Goal: Task Accomplishment & Management: Use online tool/utility

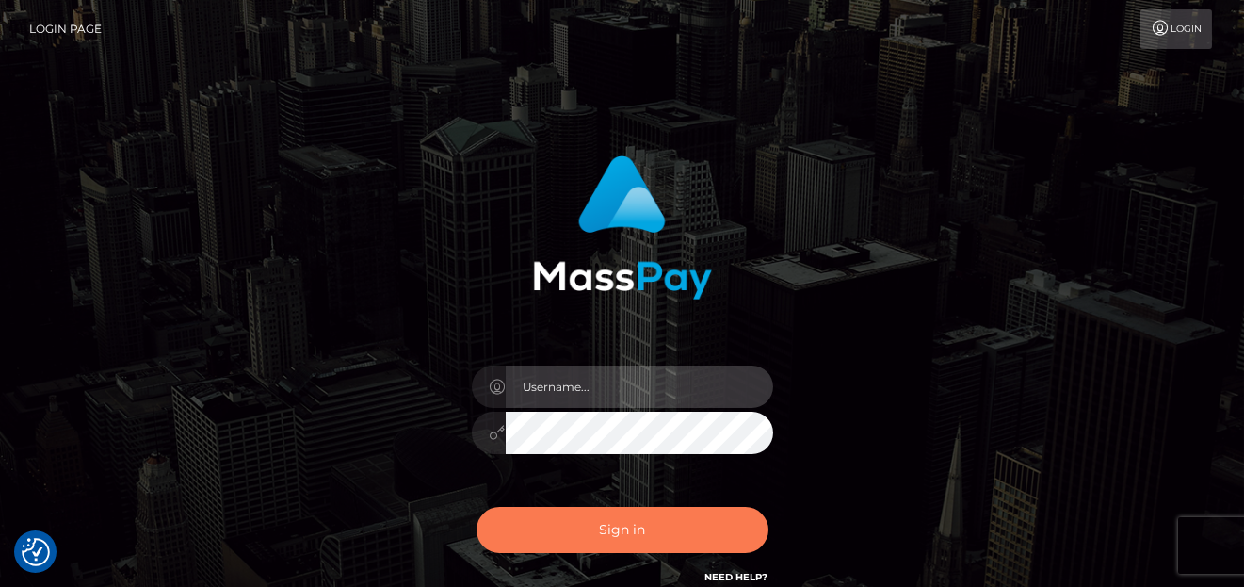
type input "denise"
click at [570, 532] on button "Sign in" at bounding box center [622, 530] width 292 height 46
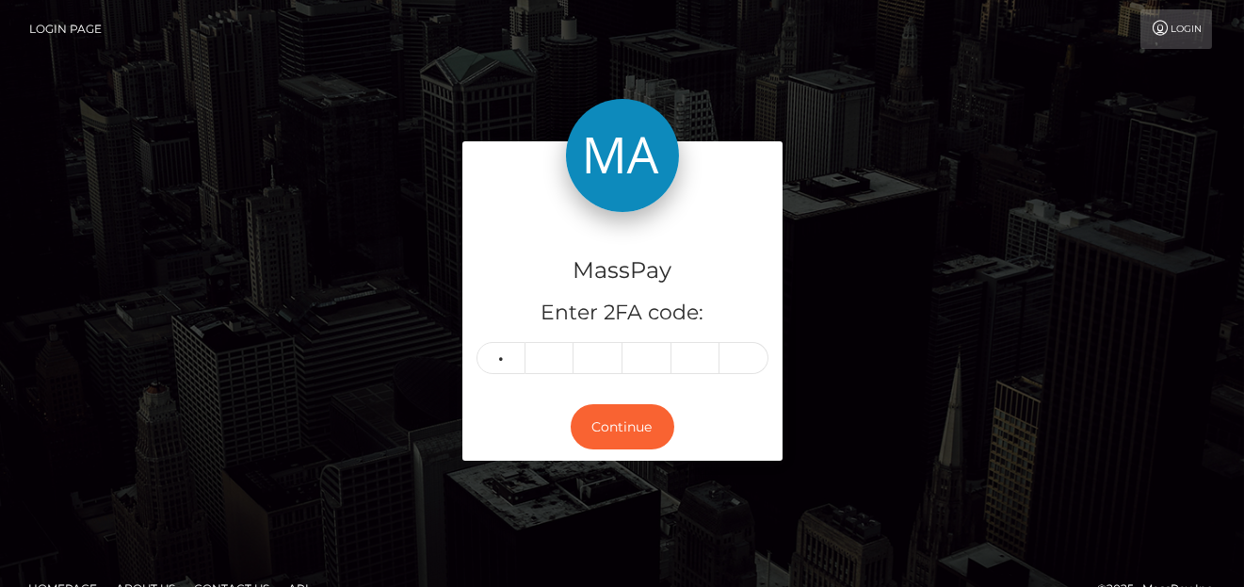
type input "5"
type input "4"
type input "8"
type input "3"
type input "4"
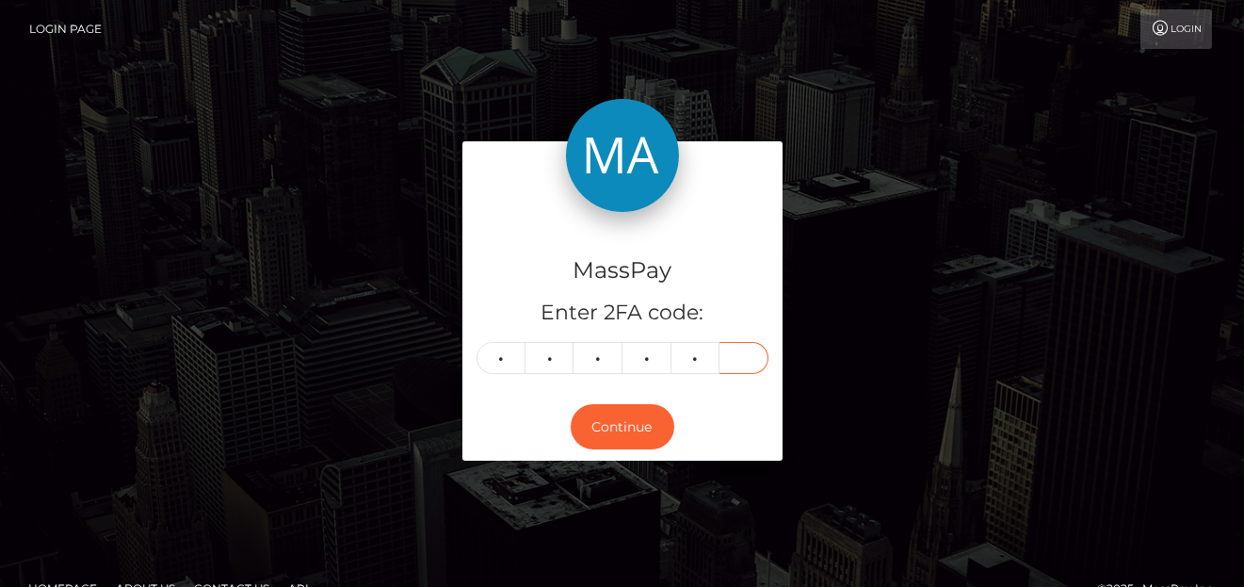
type input "7"
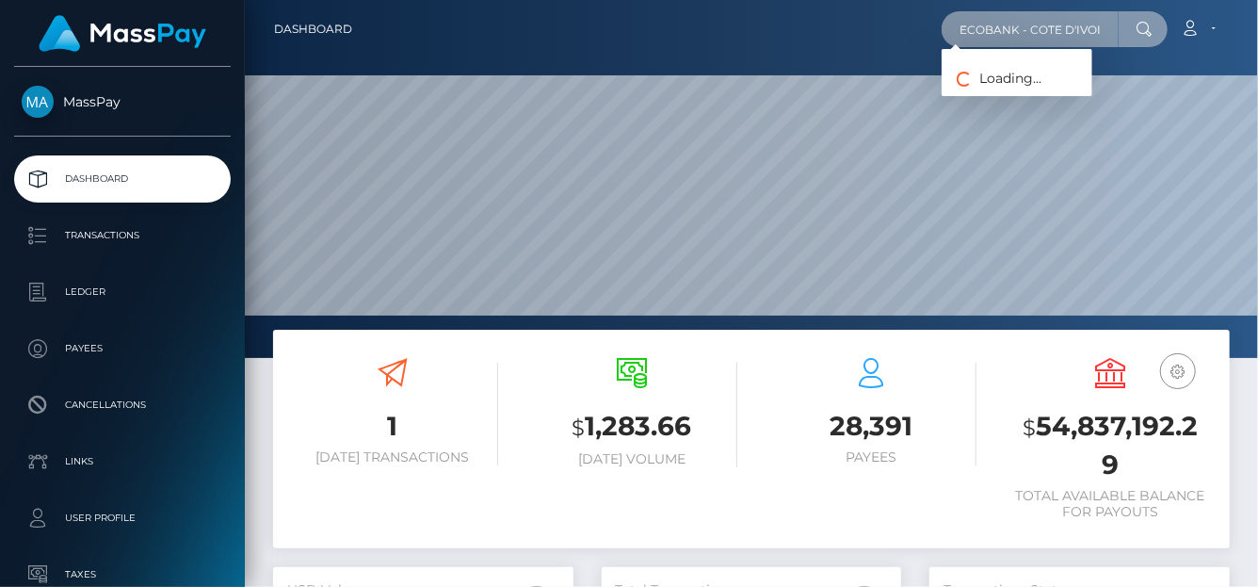
scroll to position [333, 300]
click at [1256, 78] on div "Dashboard ECOBANK - COTE D'IVOIRE Loading... Loading... Logout" at bounding box center [751, 293] width 1013 height 587
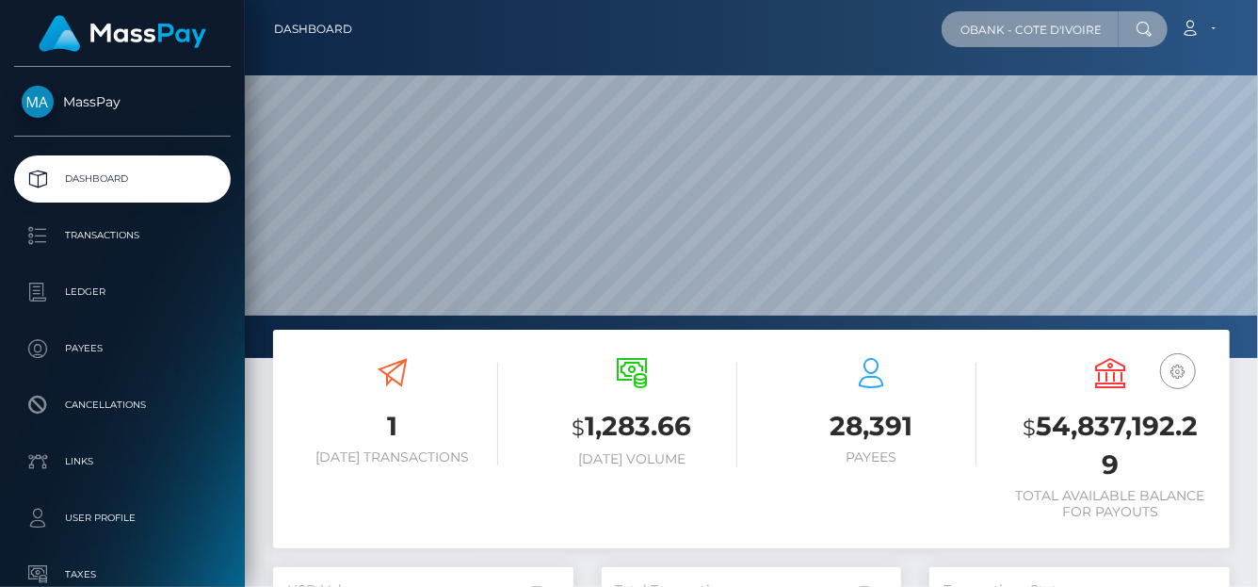
paste input "[EMAIL_ADDRESS][DOMAIN_NAME]"
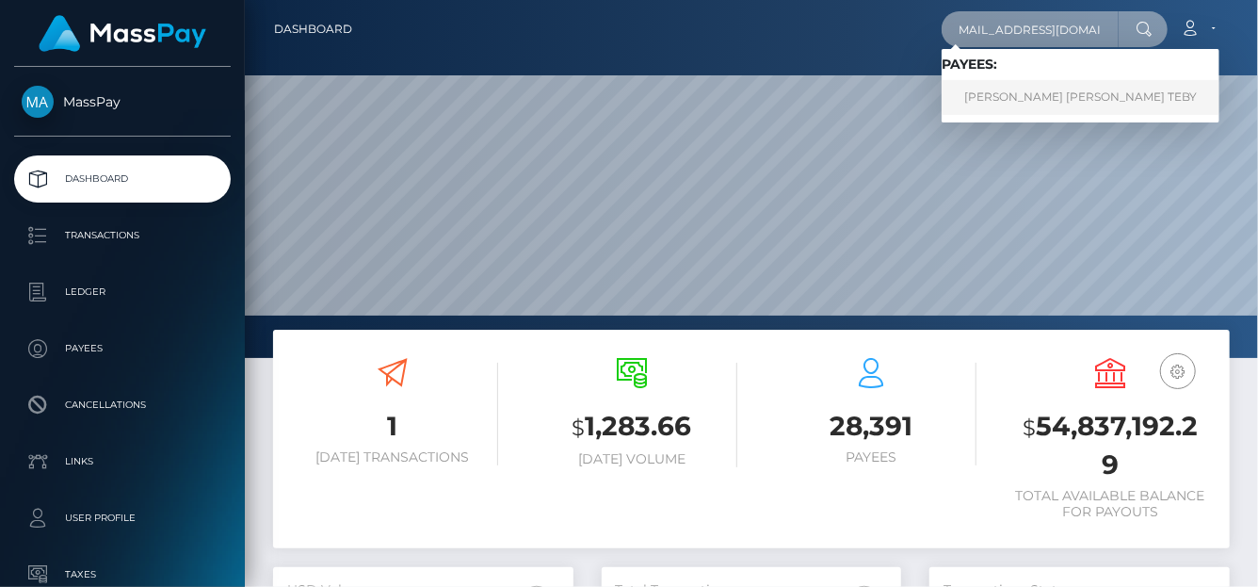
type input "achisylvie2018@gmail.com"
click at [1042, 91] on link "ACHI SYLVIE NANCY TEBY" at bounding box center [1081, 97] width 278 height 35
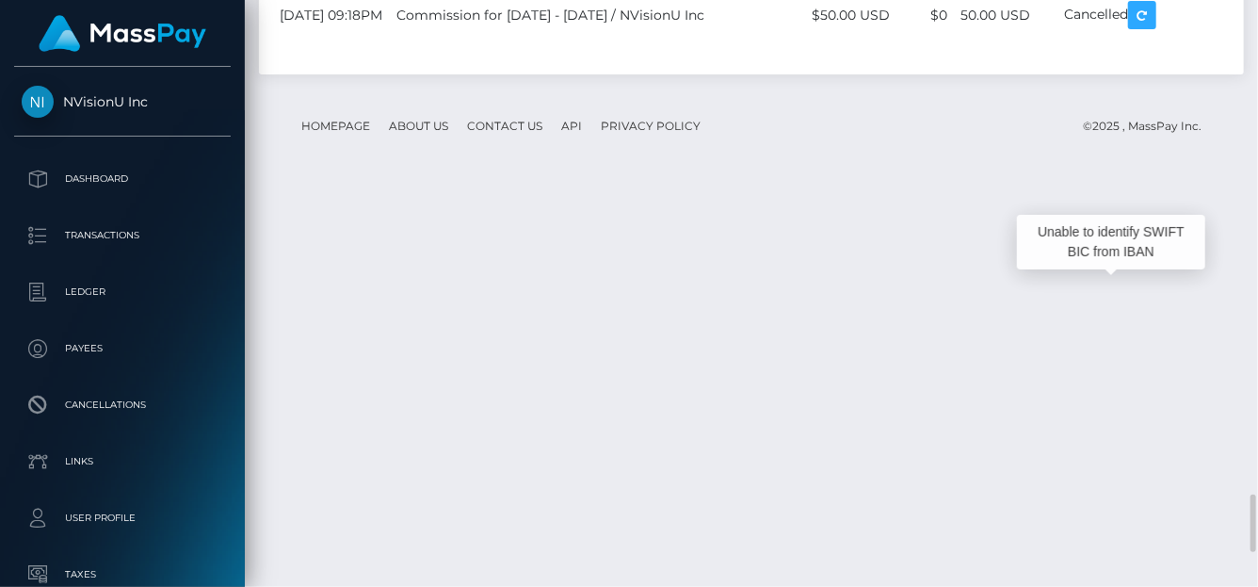
scroll to position [226, 300]
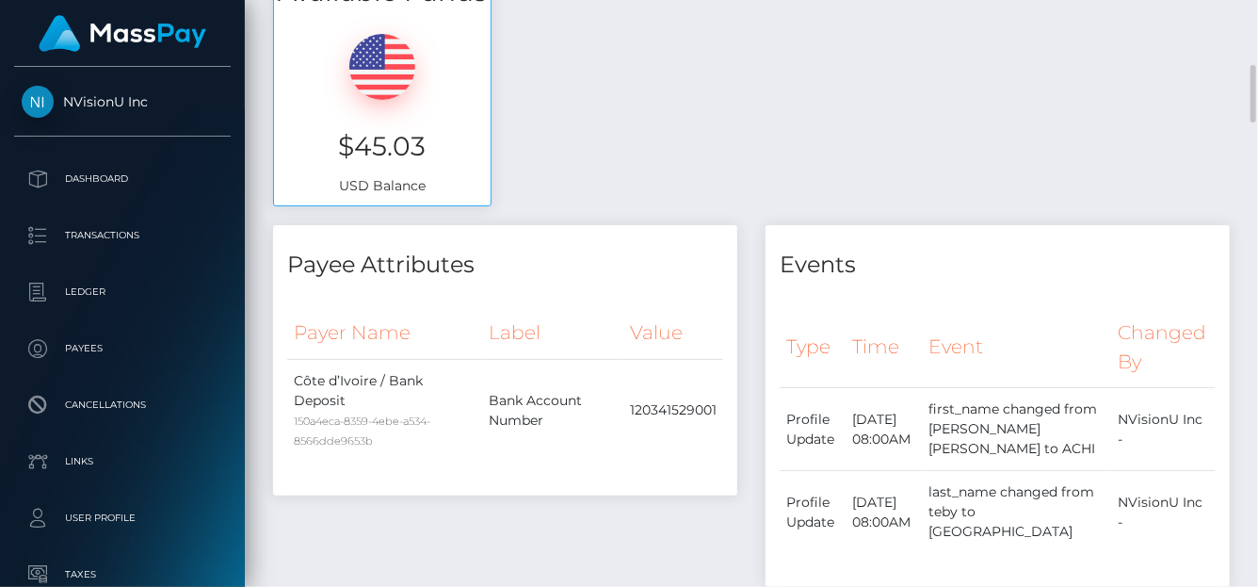
scroll to position [758, 0]
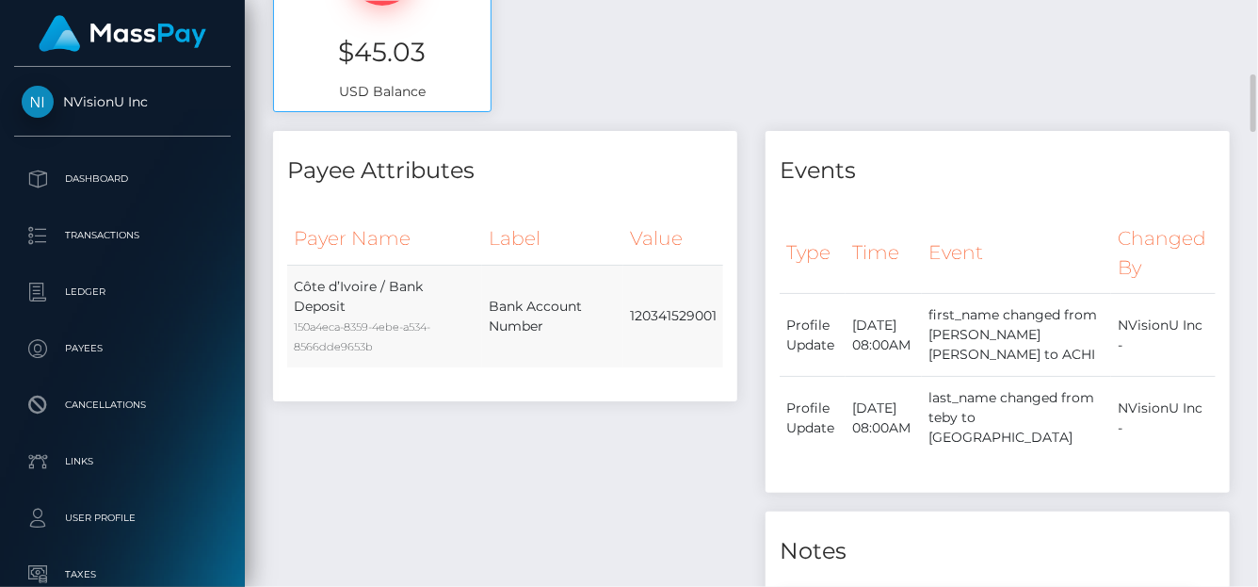
click at [625, 315] on td "120341529001" at bounding box center [673, 316] width 100 height 103
drag, startPoint x: 621, startPoint y: 319, endPoint x: 717, endPoint y: 315, distance: 96.2
click at [717, 315] on tr "Côte d’Ivoire / Bank Deposit 150a4eca-8359-4ebe-a534-8566dde9653b Bank Account …" at bounding box center [505, 316] width 436 height 103
copy tr "120341529001"
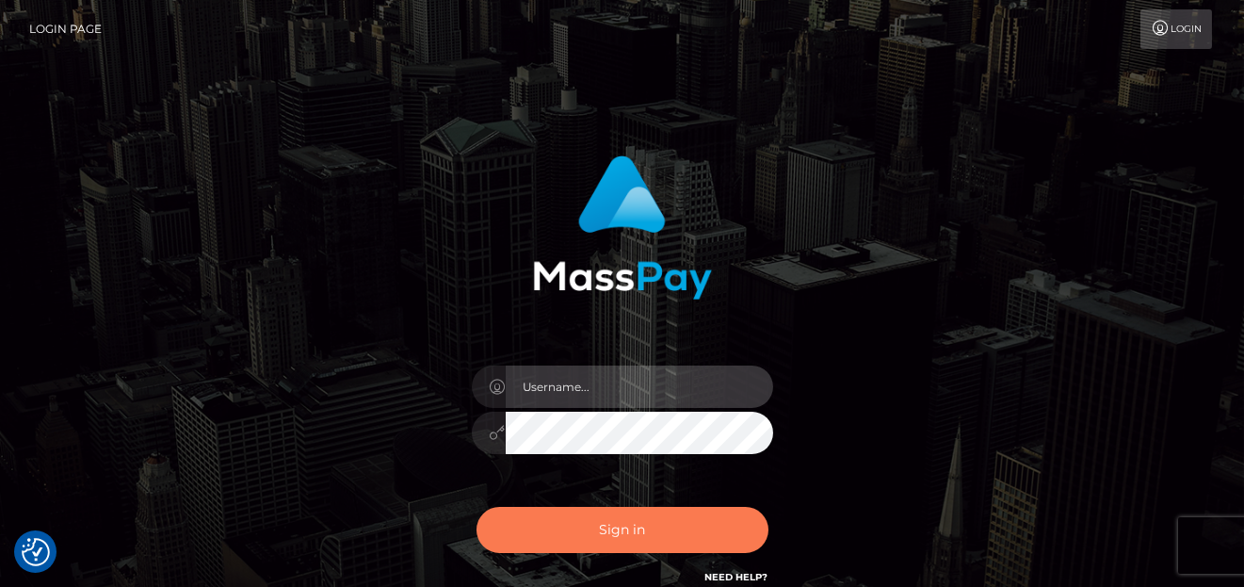
type input "[PERSON_NAME]"
click at [544, 526] on button "Sign in" at bounding box center [622, 530] width 292 height 46
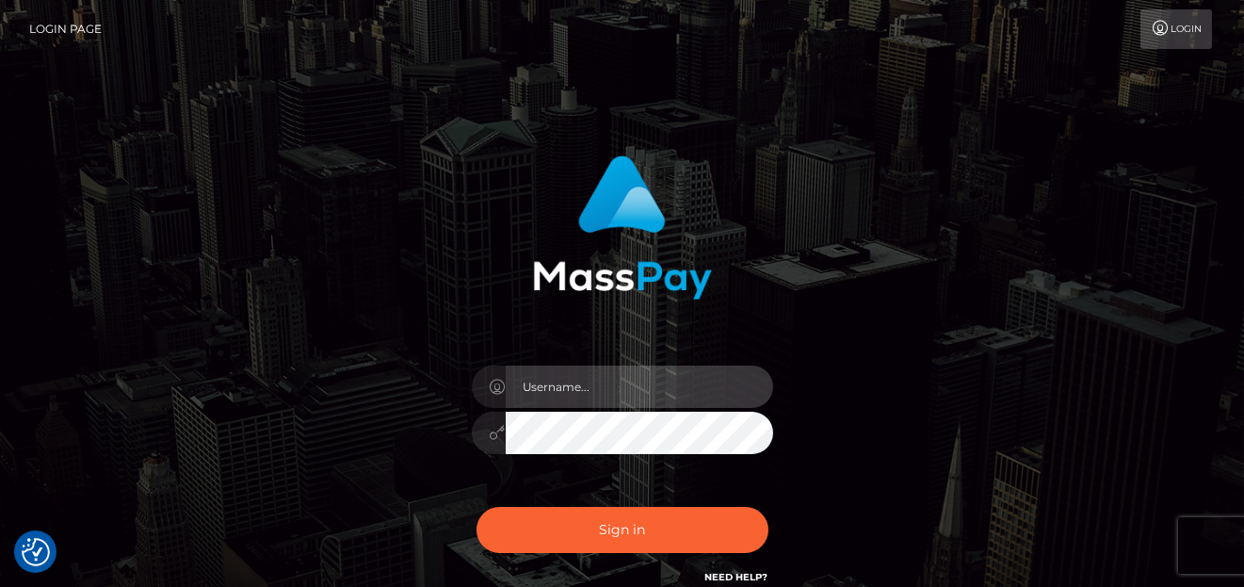
type input "[PERSON_NAME]"
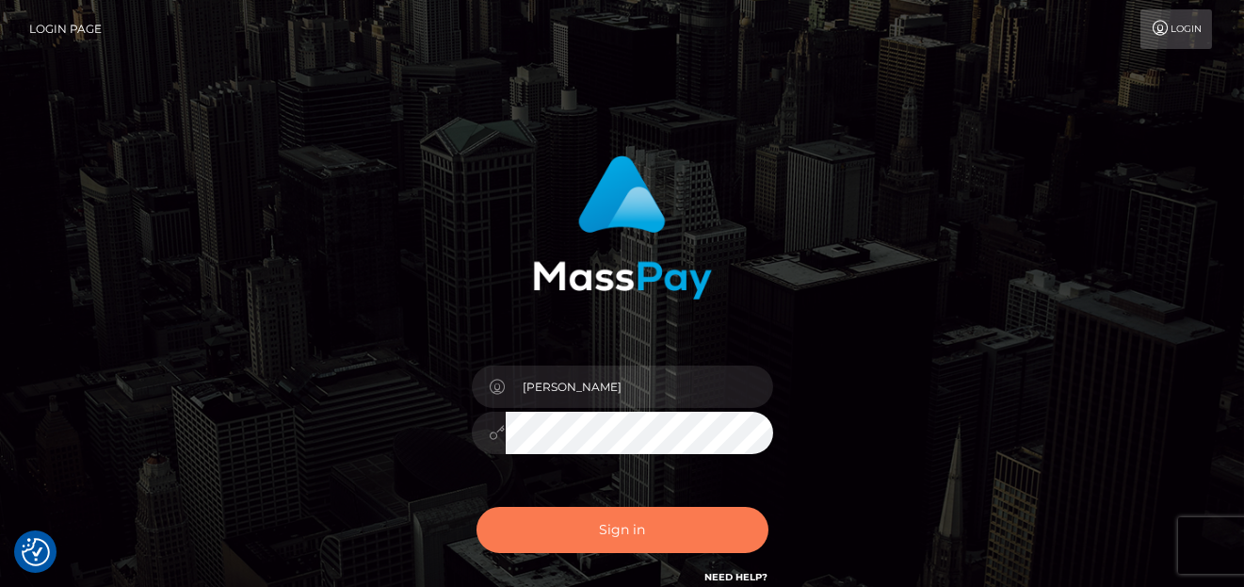
click at [553, 520] on button "Sign in" at bounding box center [622, 530] width 292 height 46
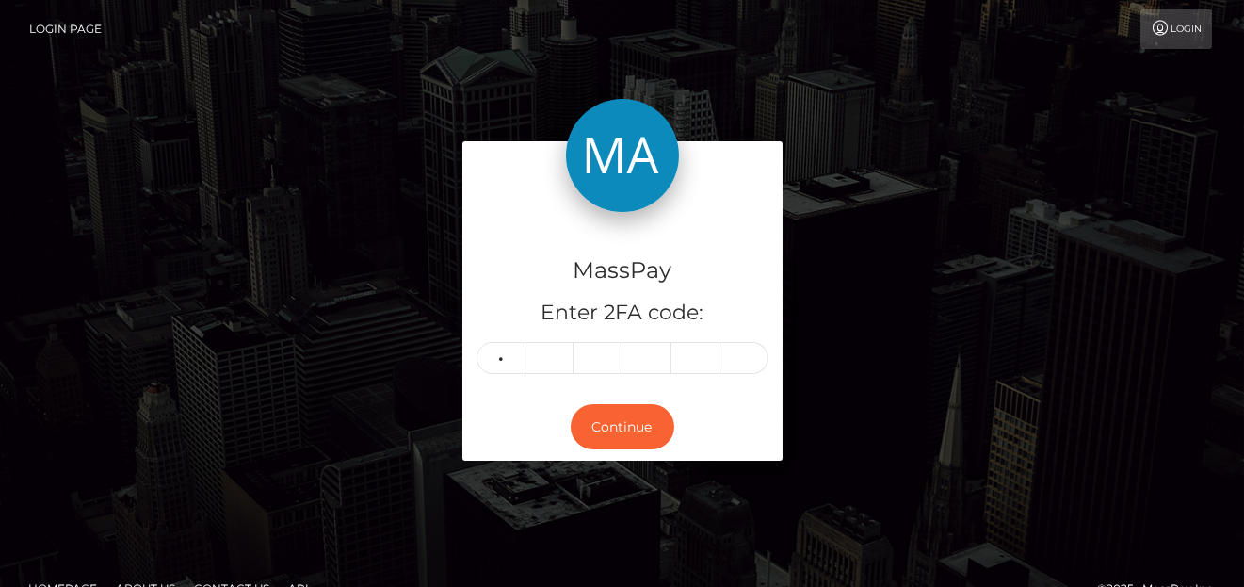
type input "1"
type input "2"
type input "4"
type input "9"
type input "0"
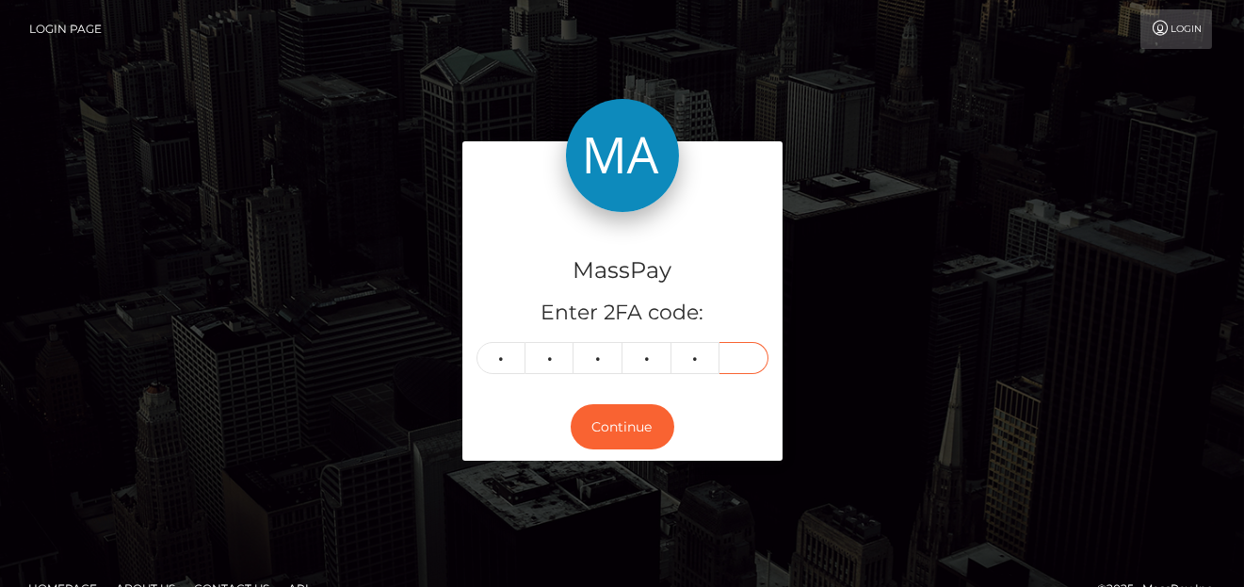
type input "9"
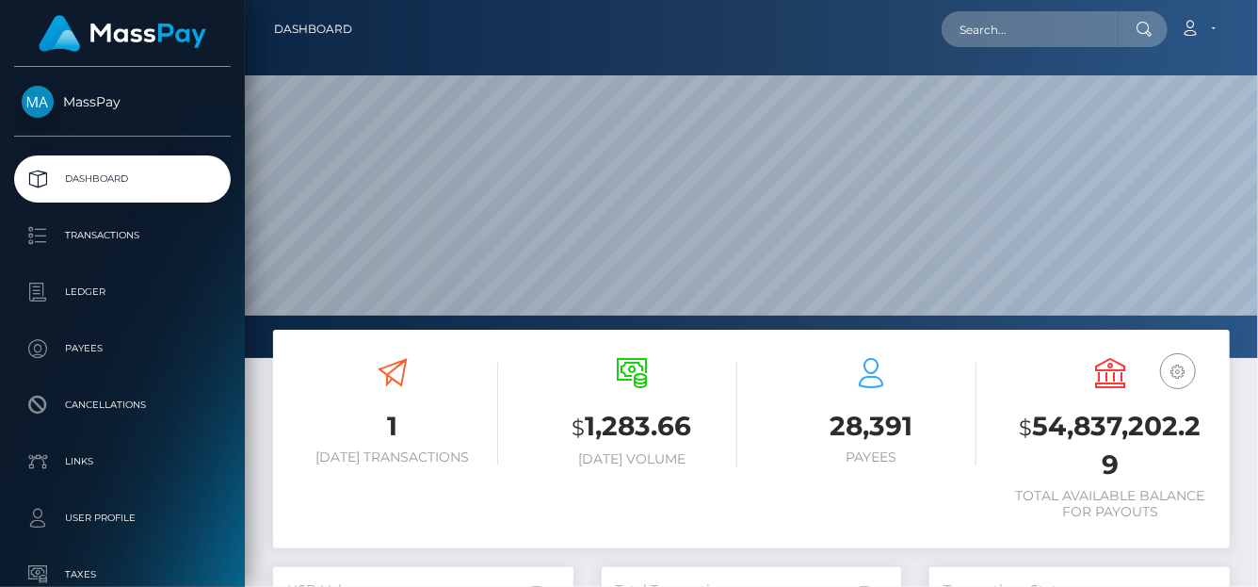
scroll to position [333, 300]
click at [958, 47] on div "Loading... Loading... Account Edit Profile Logout" at bounding box center [798, 29] width 862 height 40
click at [961, 38] on input "text" at bounding box center [1030, 29] width 177 height 36
paste input "518161916099567617"
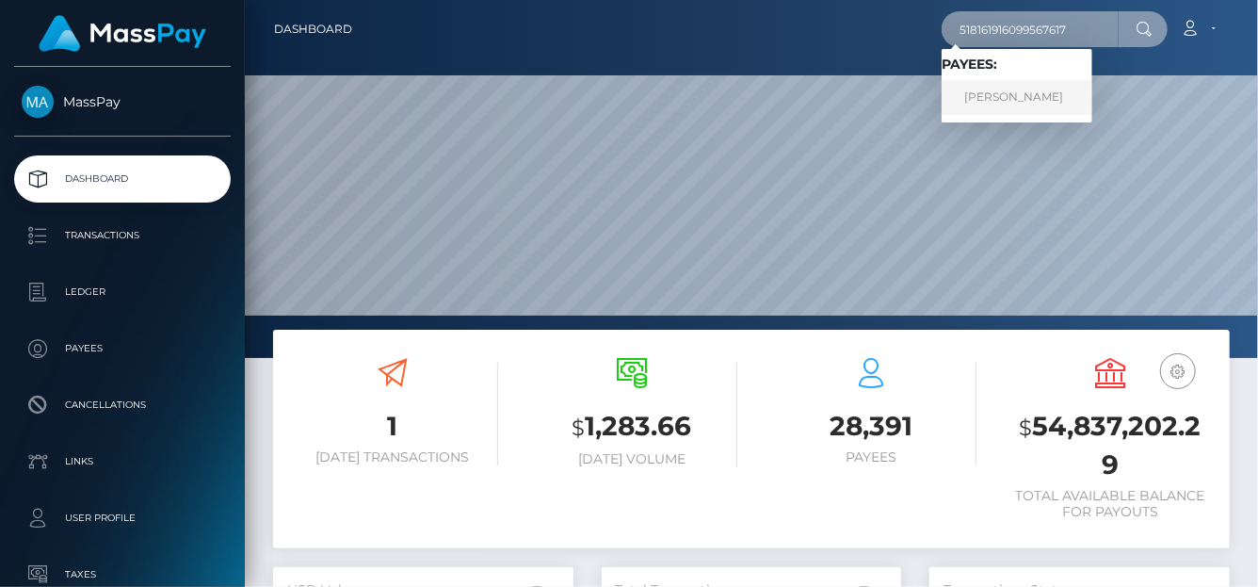
type input "518161916099567617"
click at [991, 101] on link "ALEXANDRA ALEXANDROVNA VOLYNTSEVA" at bounding box center [1017, 97] width 151 height 35
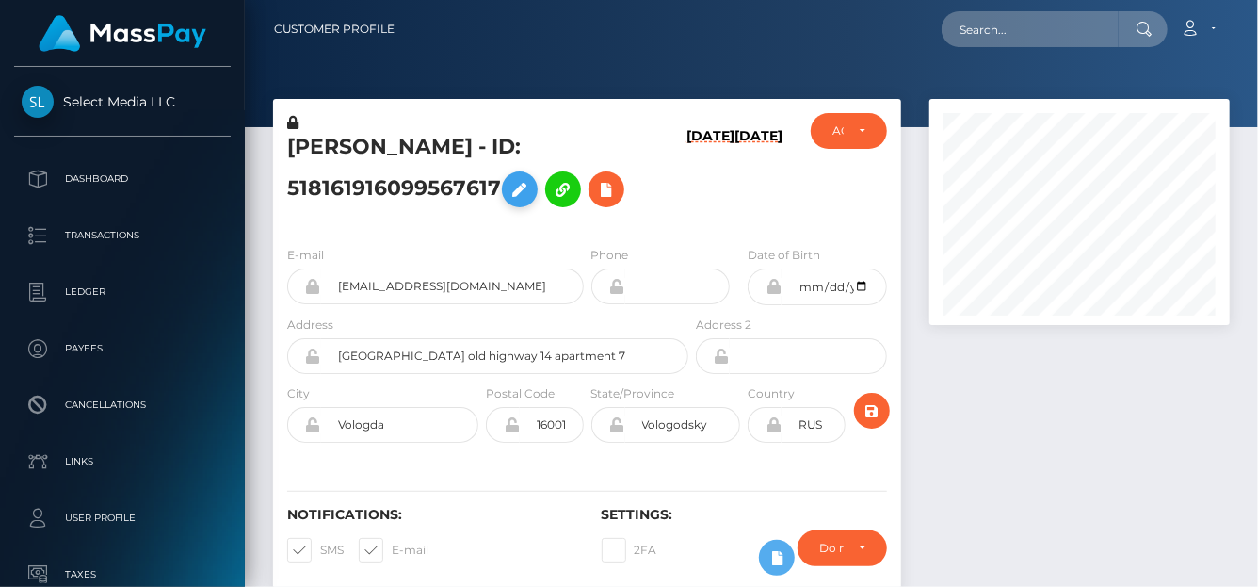
scroll to position [226, 300]
click at [605, 202] on icon at bounding box center [606, 190] width 23 height 24
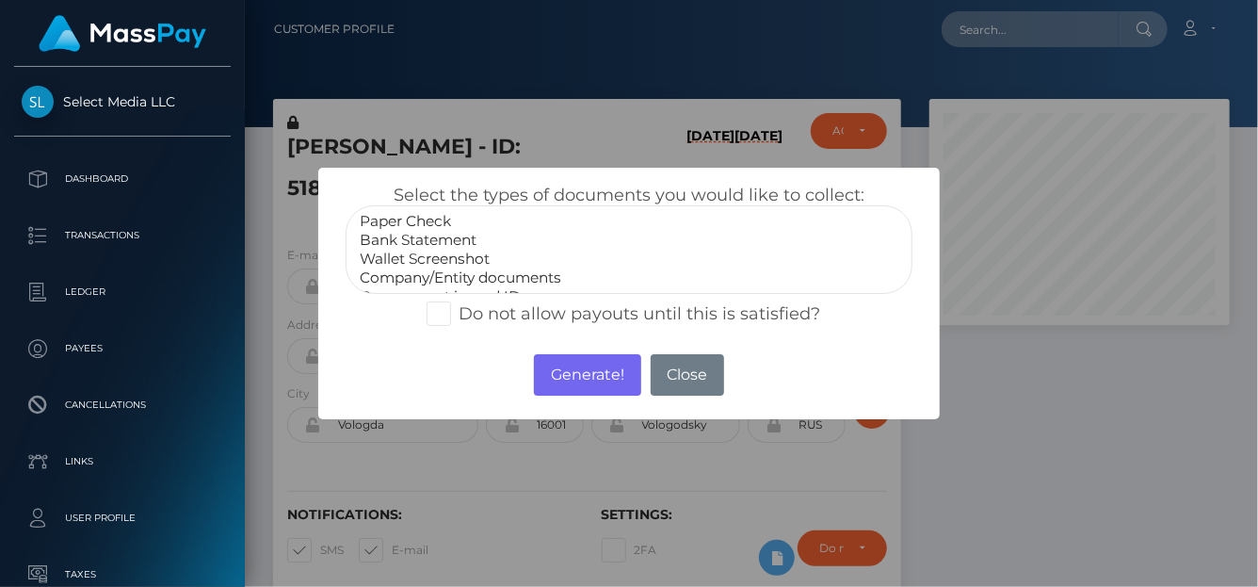
scroll to position [37, 0]
select select "Miscellaneous"
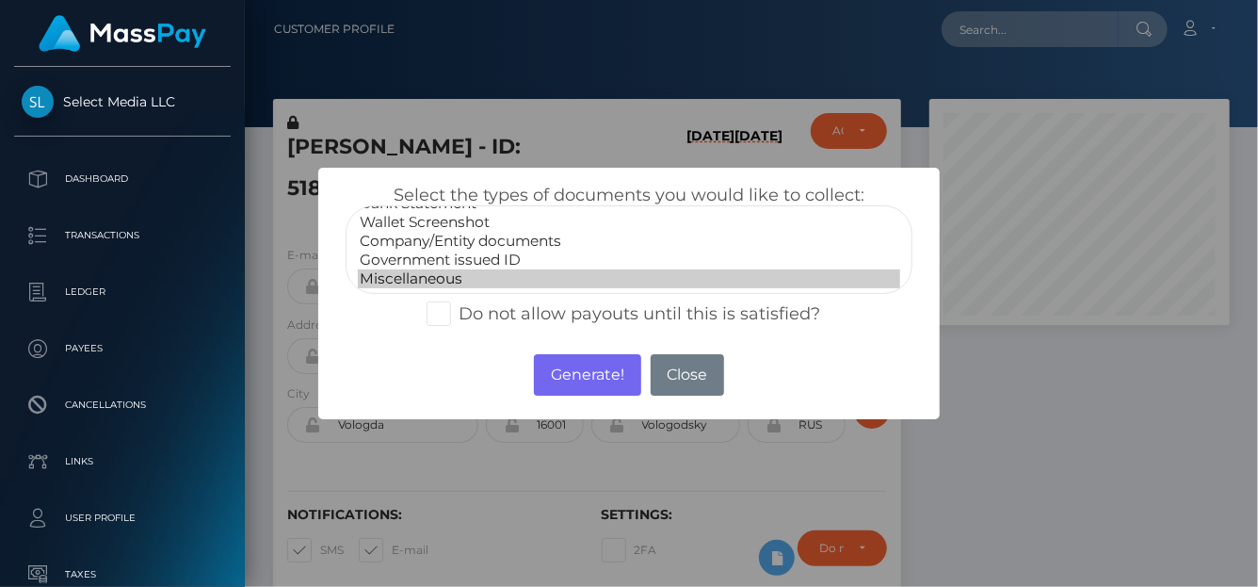
click at [415, 273] on option "Miscellaneous" at bounding box center [629, 278] width 542 height 19
drag, startPoint x: 561, startPoint y: 369, endPoint x: 732, endPoint y: 295, distance: 186.0
click at [563, 367] on button "Generate!" at bounding box center [587, 374] width 106 height 41
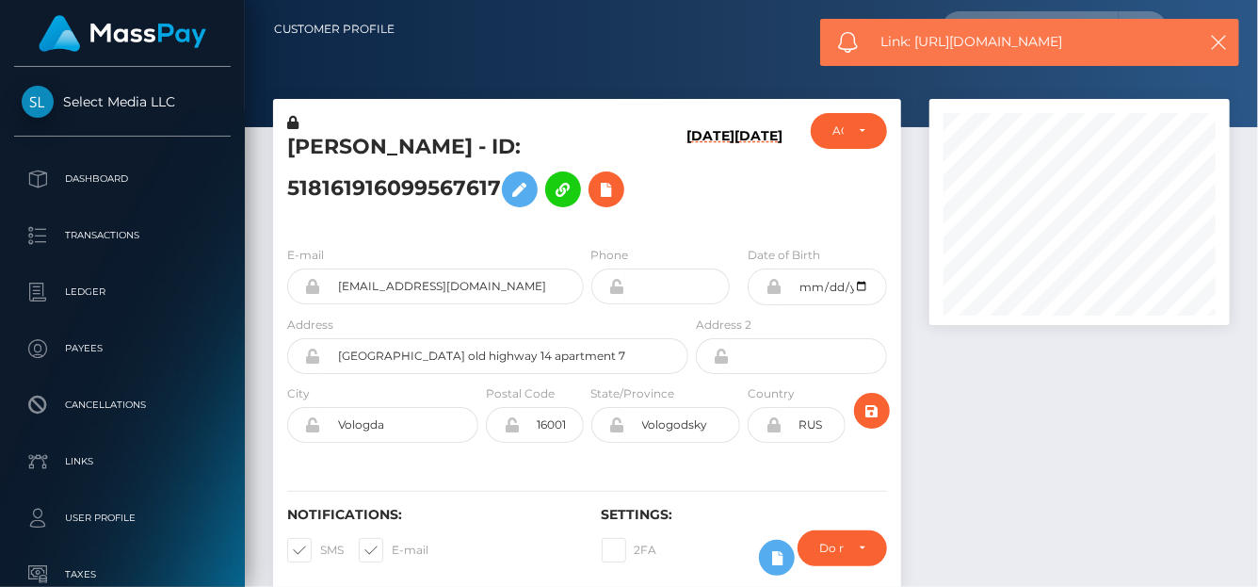
drag, startPoint x: 1087, startPoint y: 40, endPoint x: 917, endPoint y: 36, distance: 169.5
click at [917, 36] on span "Link: https://l.maspay.io/8k8w9" at bounding box center [1032, 42] width 302 height 20
copy span "https://l.maspay.io/8k8w9"
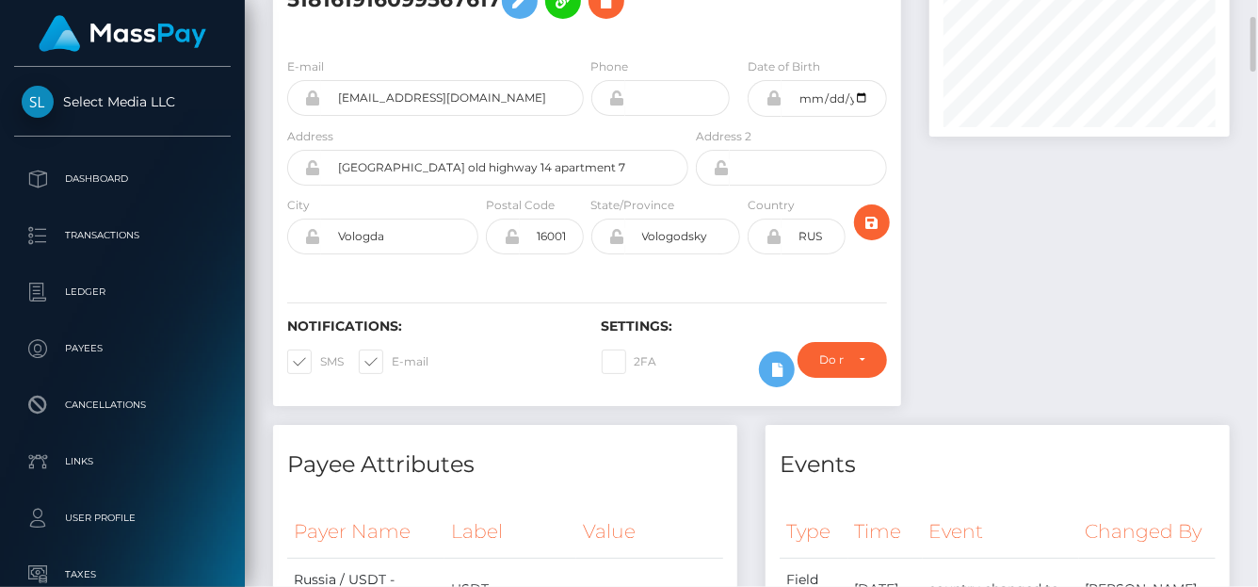
scroll to position [0, 0]
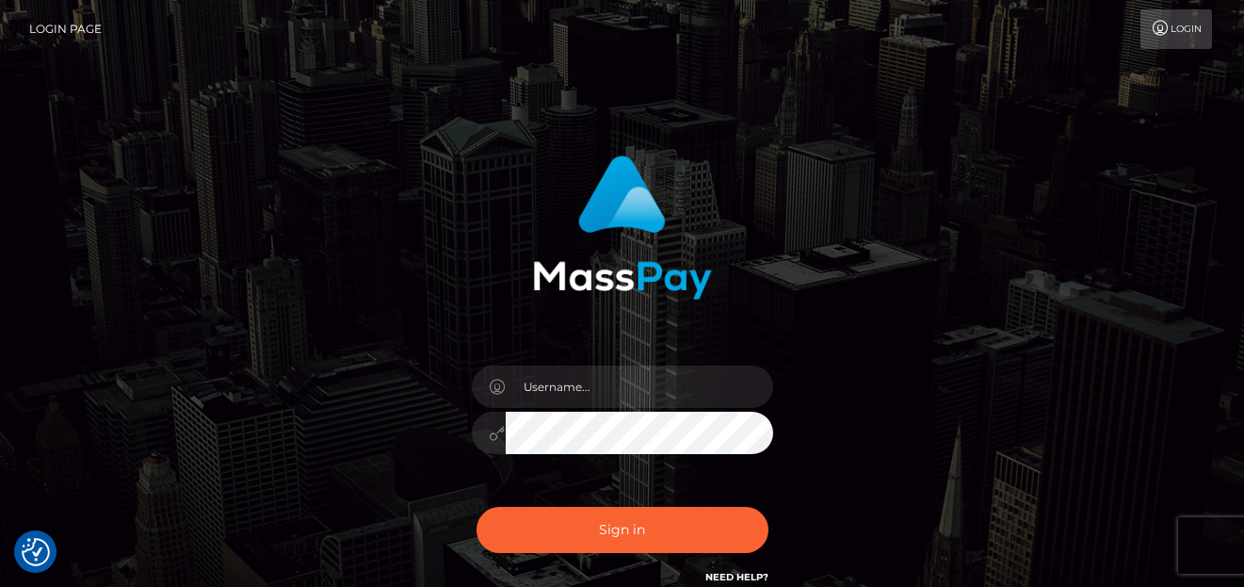
checkbox input "true"
type input "[PERSON_NAME]"
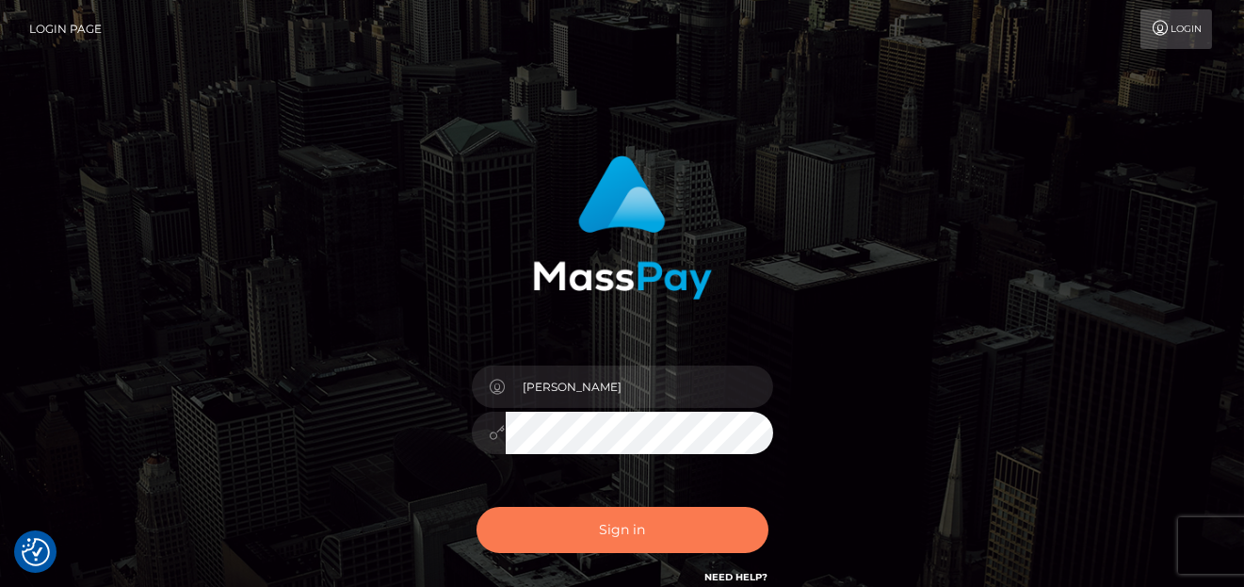
click at [598, 525] on button "Sign in" at bounding box center [622, 530] width 292 height 46
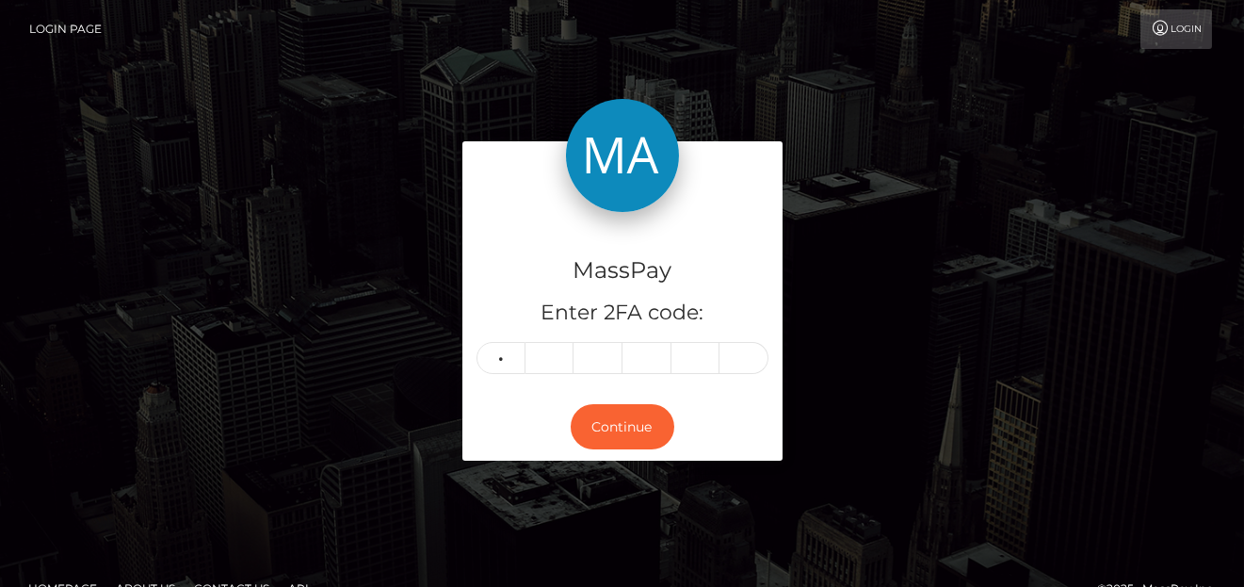
type input "6"
type input "9"
type input "3"
type input "5"
type input "0"
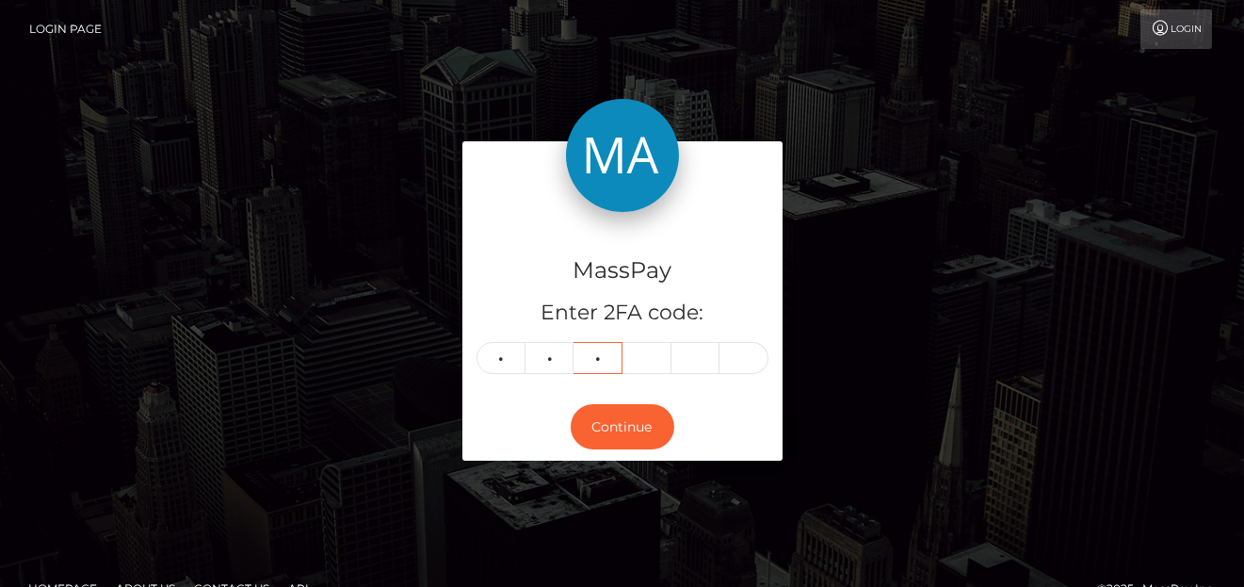
type input "4"
type input "7"
type input "6"
type input "7"
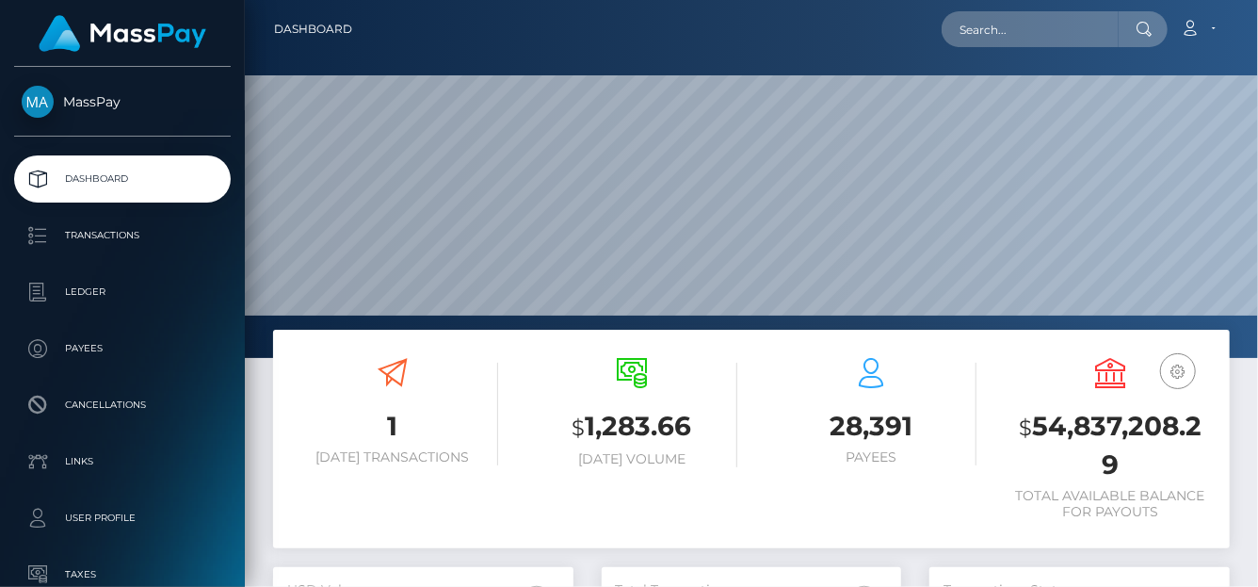
scroll to position [333, 300]
click at [968, 32] on input "text" at bounding box center [1030, 29] width 177 height 36
paste input "518161916099567617"
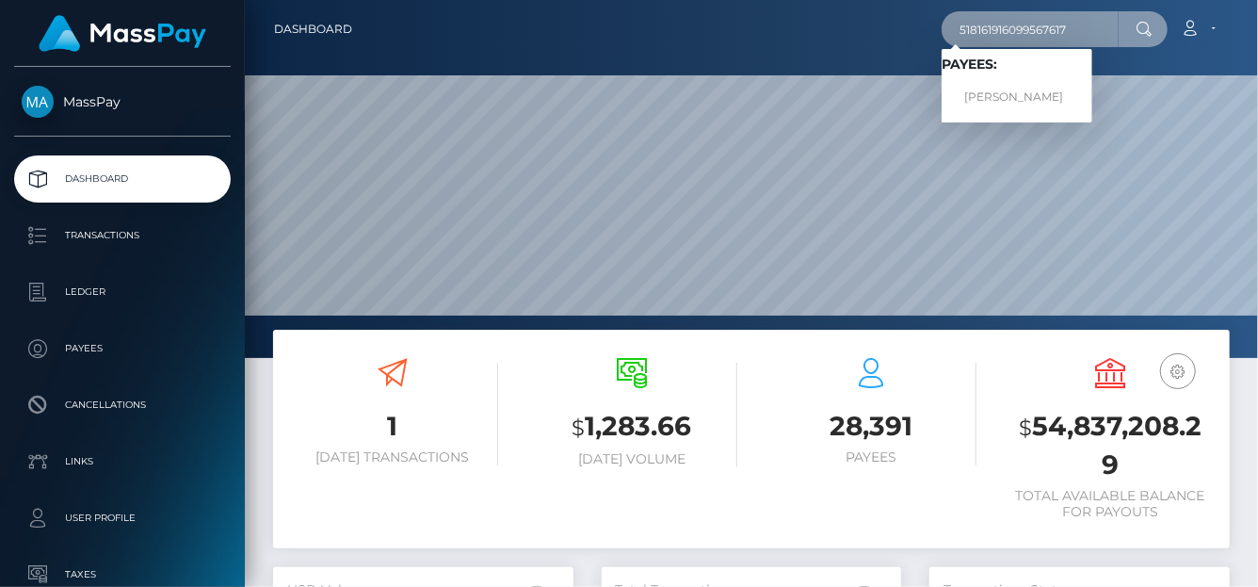
type input "518161916099567617"
click at [997, 98] on link "ALEXANDRA ALEXANDROVNA VOLYNTSEVA" at bounding box center [1017, 97] width 151 height 35
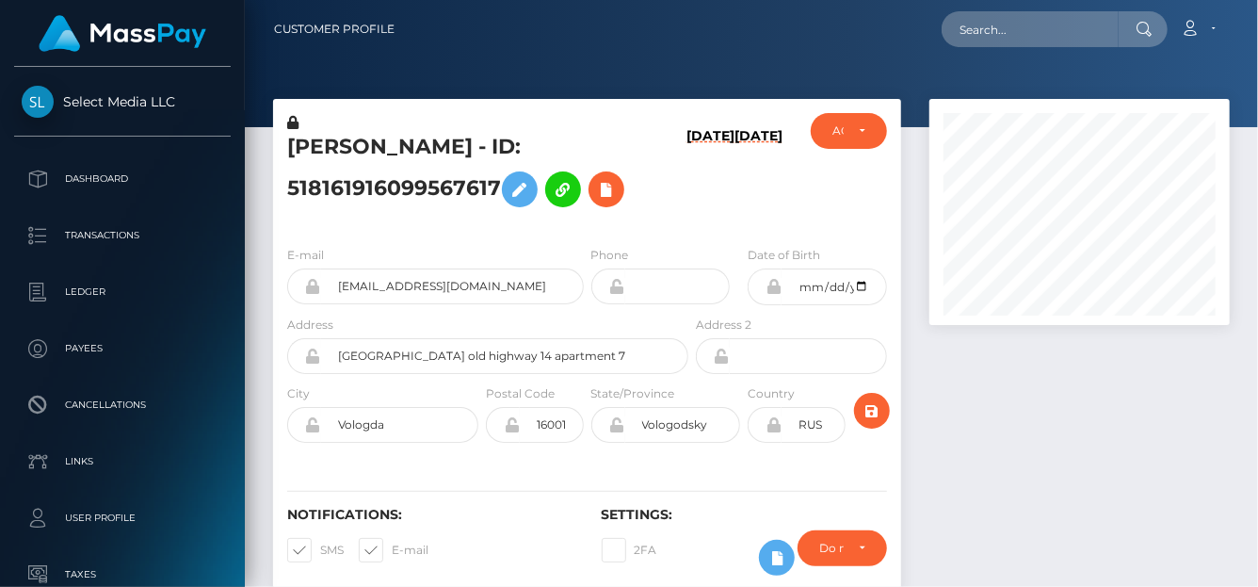
scroll to position [226, 300]
click at [969, 25] on input "text" at bounding box center [1030, 29] width 177 height 36
paste input "502830727574855680"
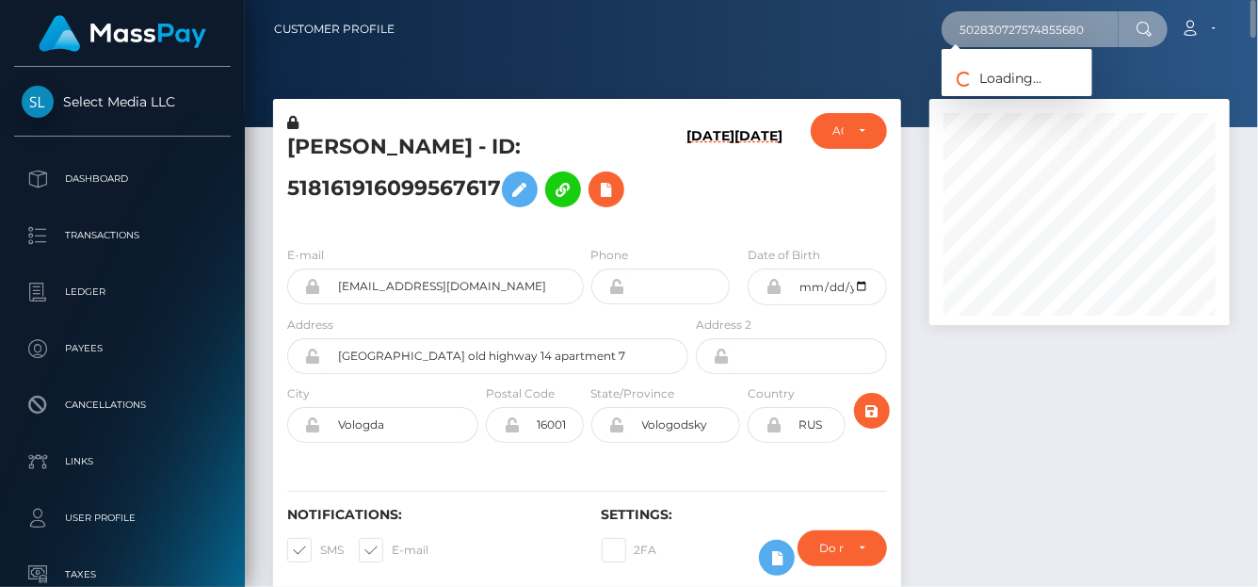
type input "502830727574855680"
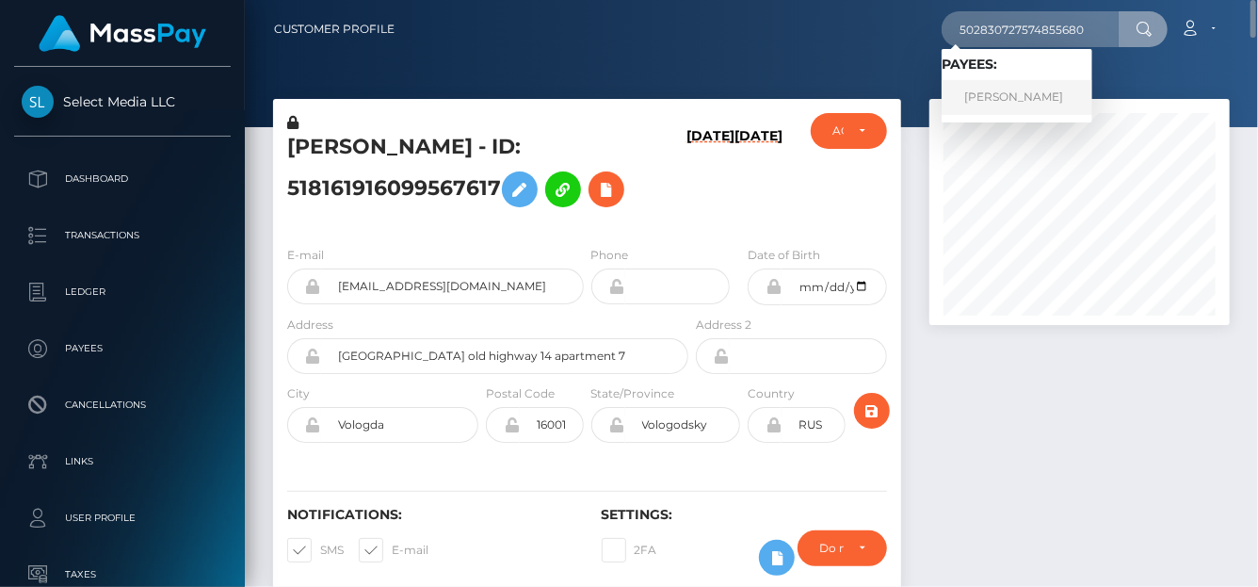
click at [992, 101] on link "[PERSON_NAME]" at bounding box center [1017, 97] width 151 height 35
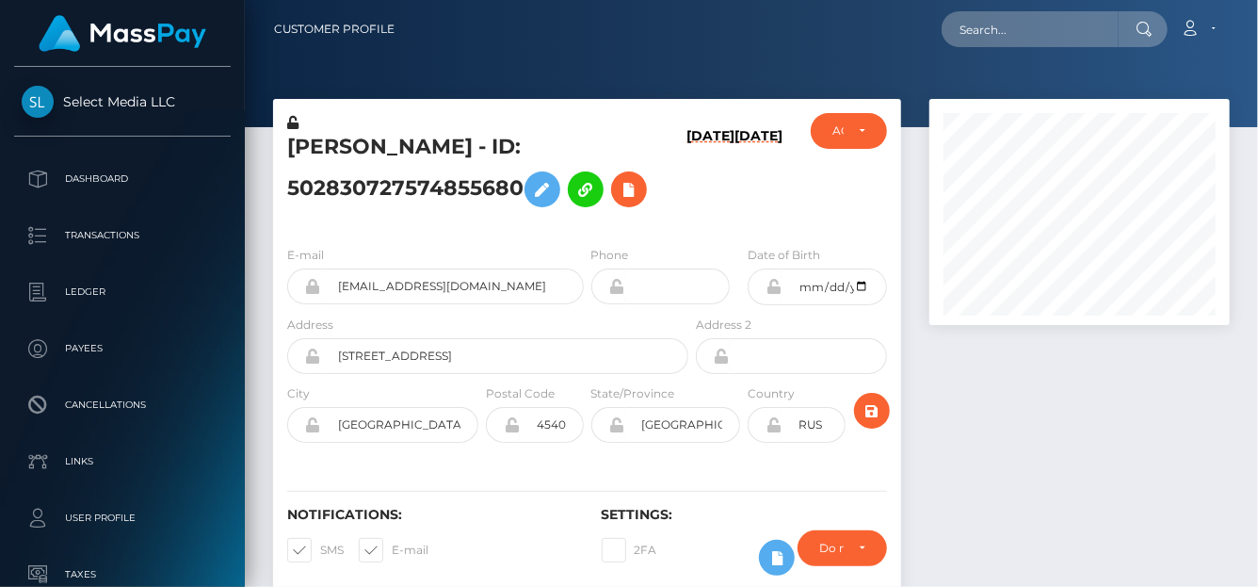
scroll to position [226, 300]
click at [628, 178] on icon at bounding box center [629, 190] width 23 height 24
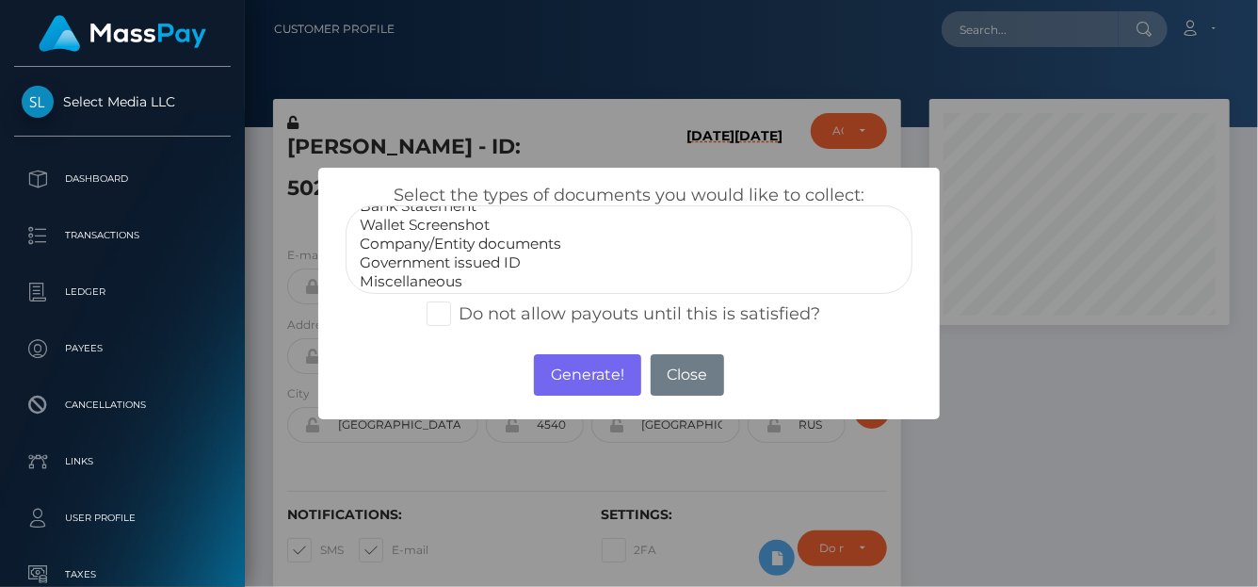
scroll to position [37, 0]
select select "Miscellaneous"
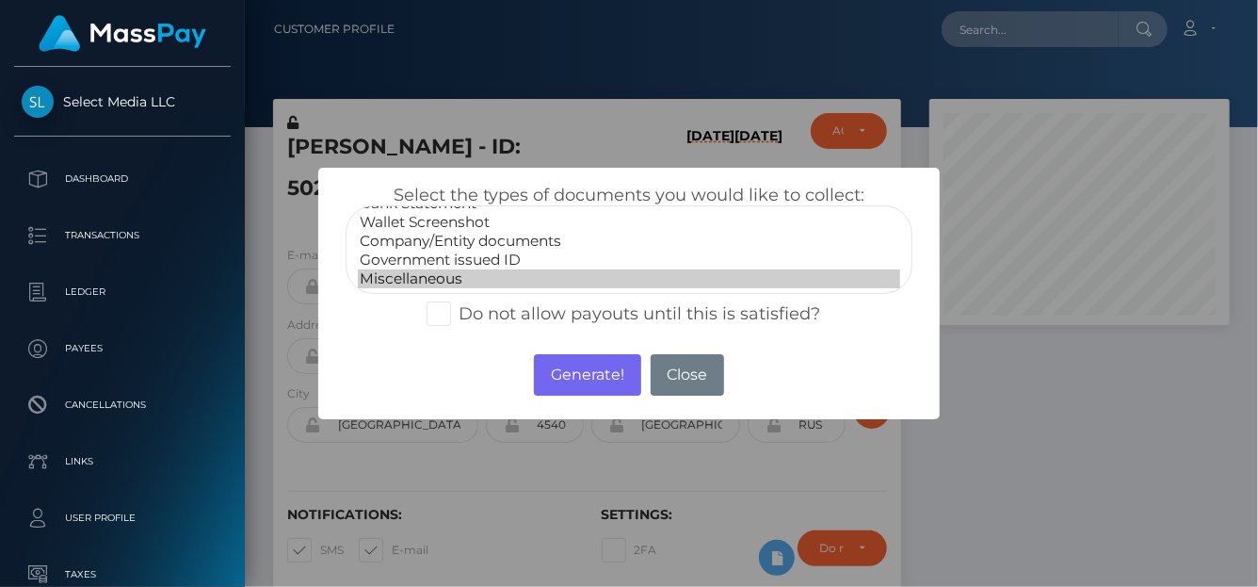
click at [428, 280] on option "Miscellaneous" at bounding box center [629, 278] width 542 height 19
drag, startPoint x: 605, startPoint y: 379, endPoint x: 608, endPoint y: 366, distance: 13.7
click at [605, 379] on button "Generate!" at bounding box center [587, 374] width 106 height 41
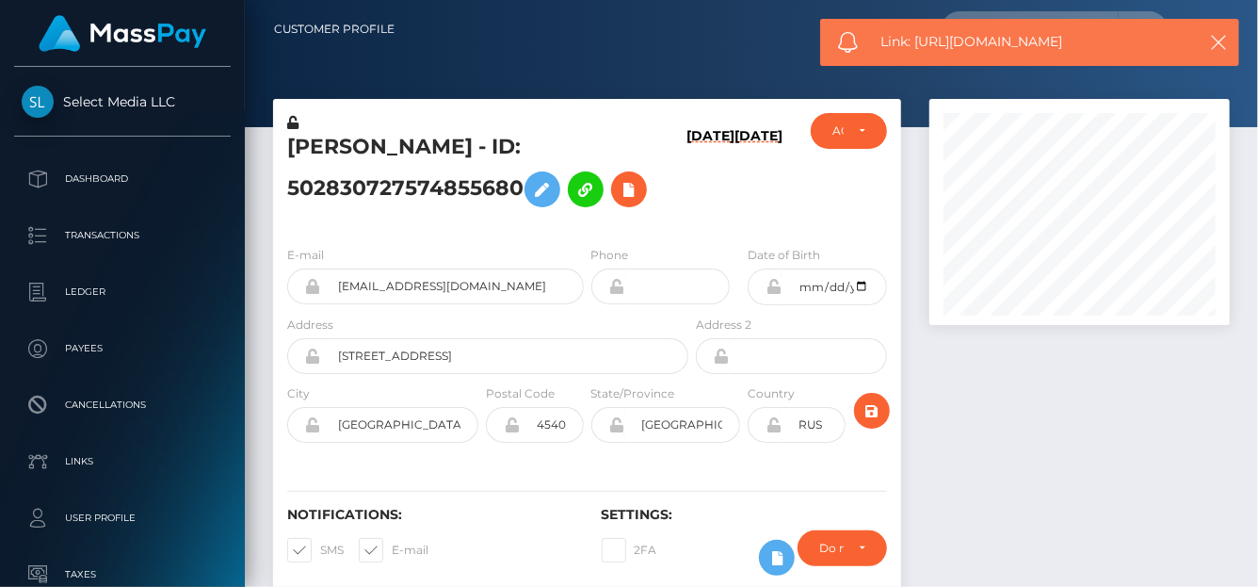
drag, startPoint x: 949, startPoint y: 39, endPoint x: 918, endPoint y: 39, distance: 31.1
click at [918, 39] on span "Link: https://l.maspay.io/sk8tm" at bounding box center [1032, 42] width 302 height 20
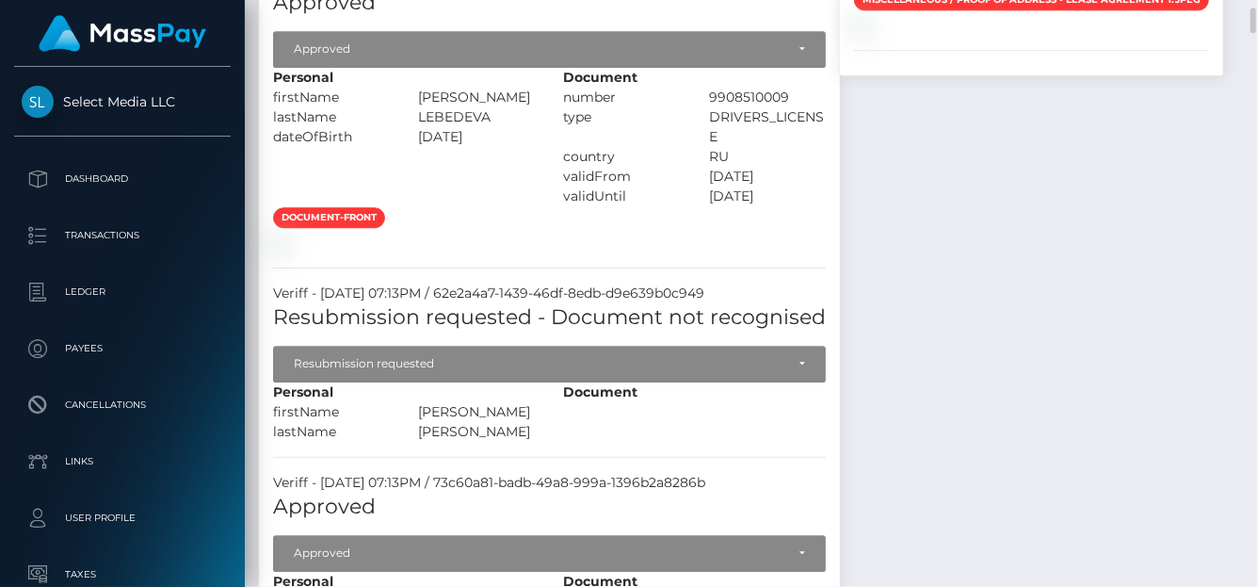
scroll to position [2168, 0]
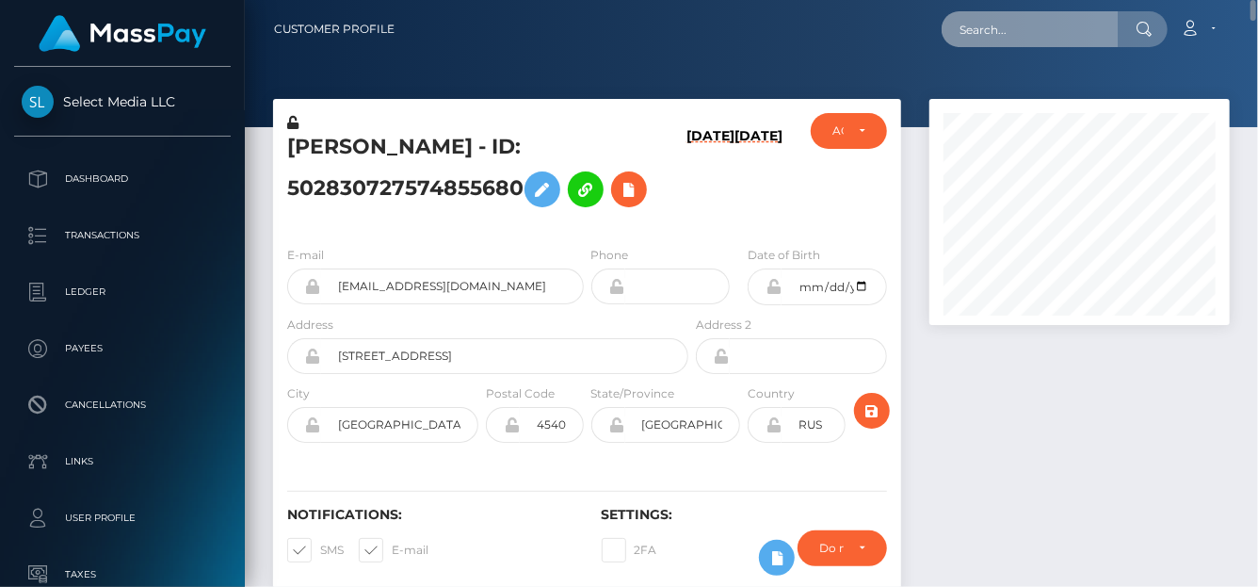
click at [1050, 40] on input "text" at bounding box center [1030, 29] width 177 height 36
paste input "367050094907764736"
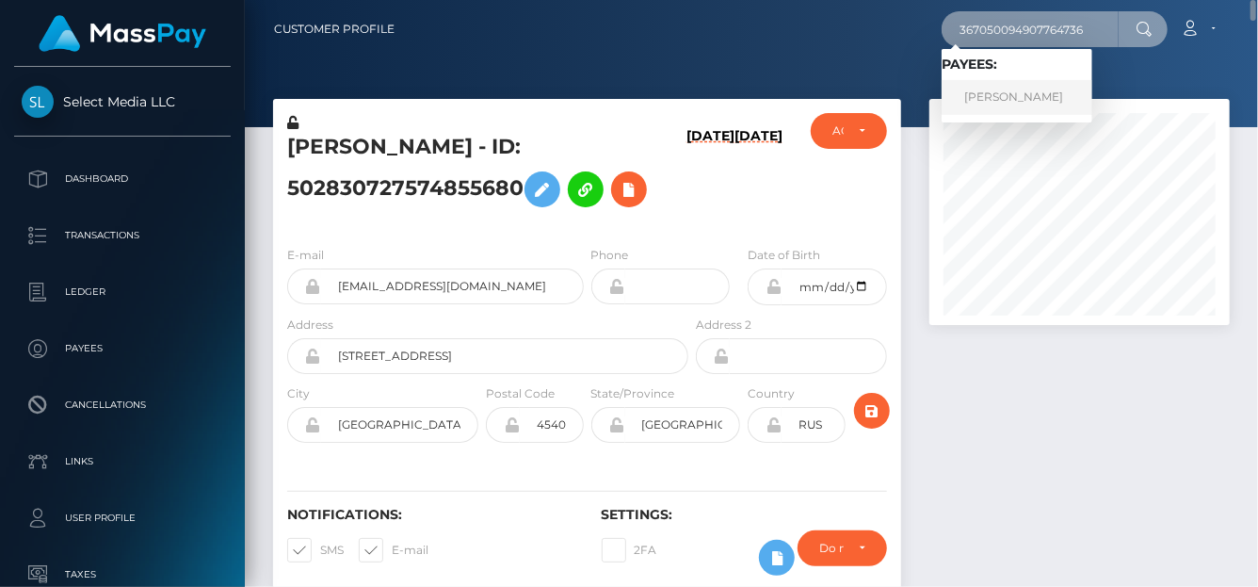
type input "367050094907764736"
click at [998, 93] on link "[PERSON_NAME]" at bounding box center [1017, 97] width 151 height 35
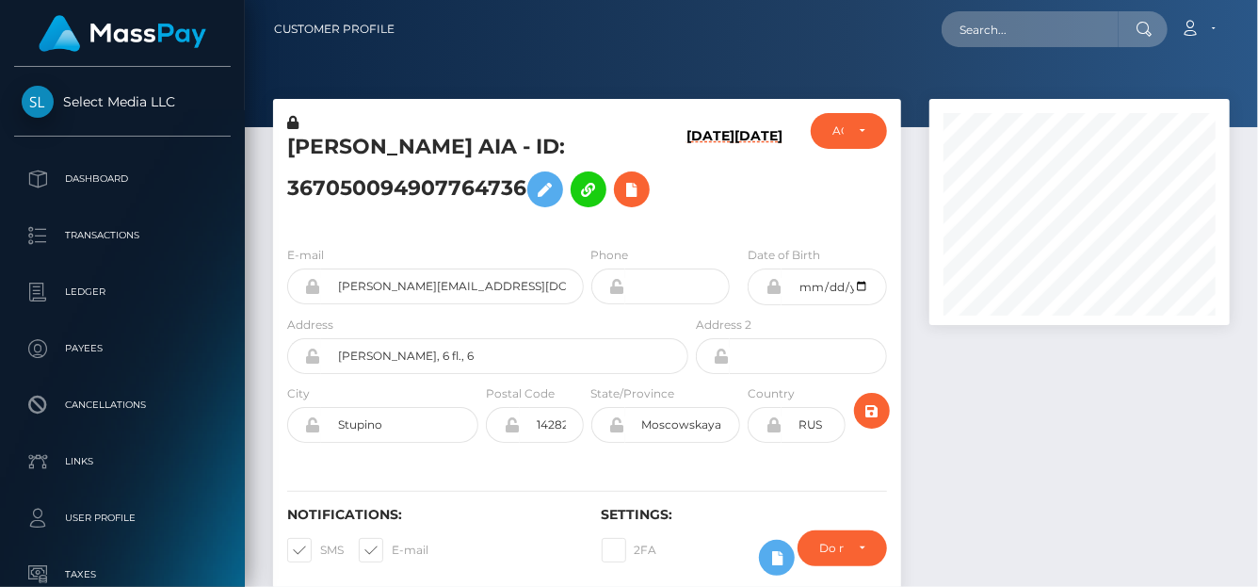
scroll to position [226, 300]
click at [621, 202] on icon at bounding box center [632, 190] width 23 height 24
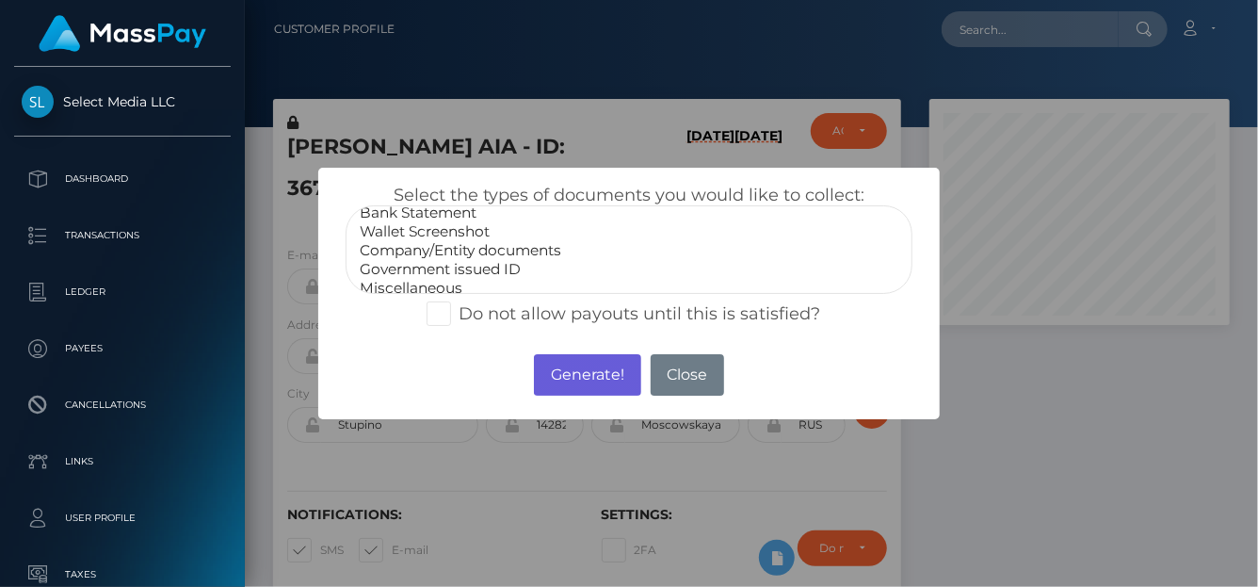
scroll to position [37, 0]
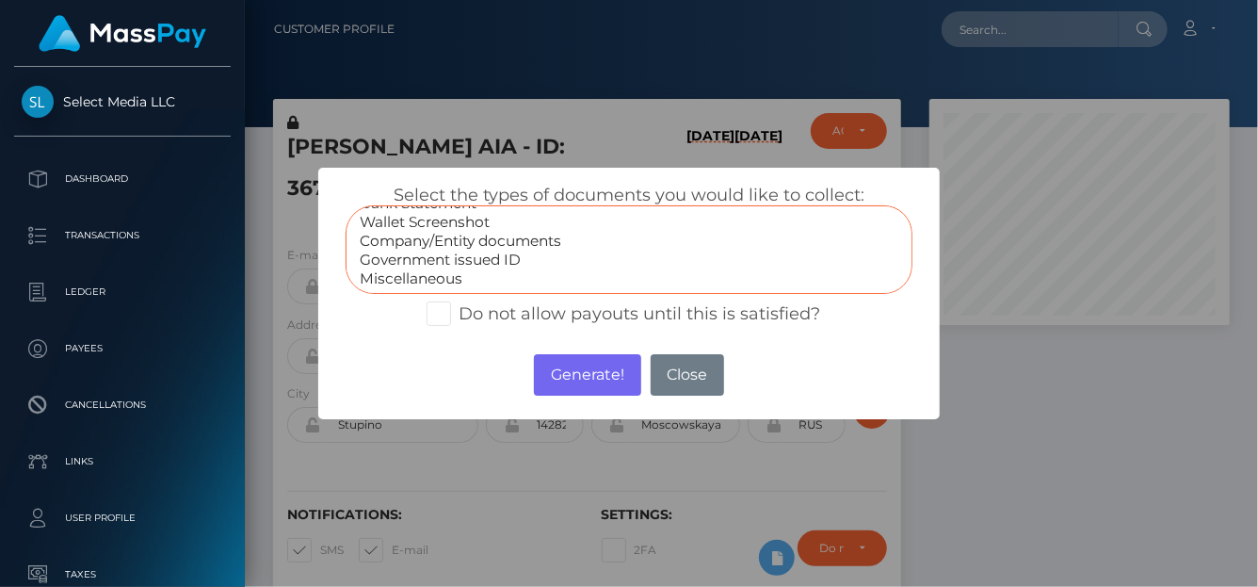
select select "Miscellaneous"
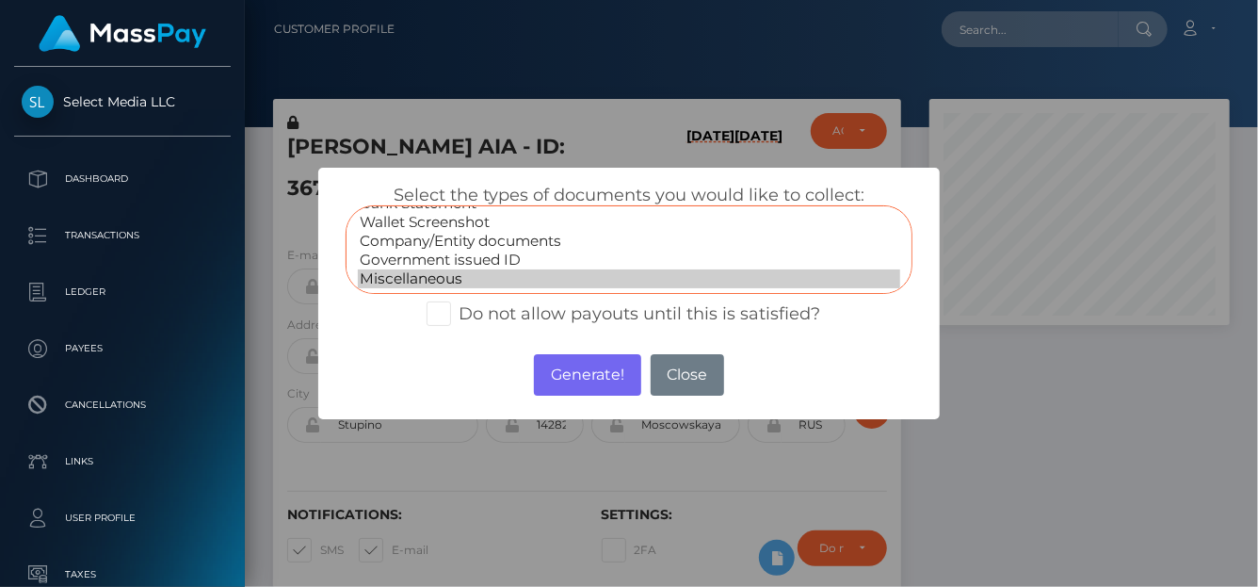
click at [409, 273] on option "Miscellaneous" at bounding box center [629, 278] width 542 height 19
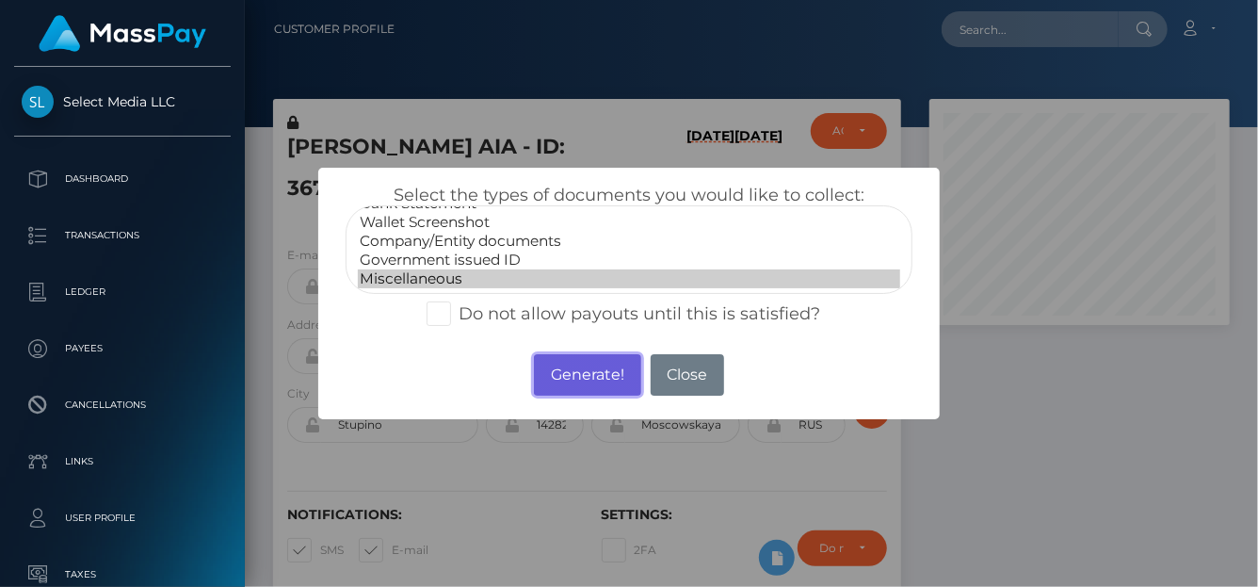
click at [583, 374] on button "Generate!" at bounding box center [587, 374] width 106 height 41
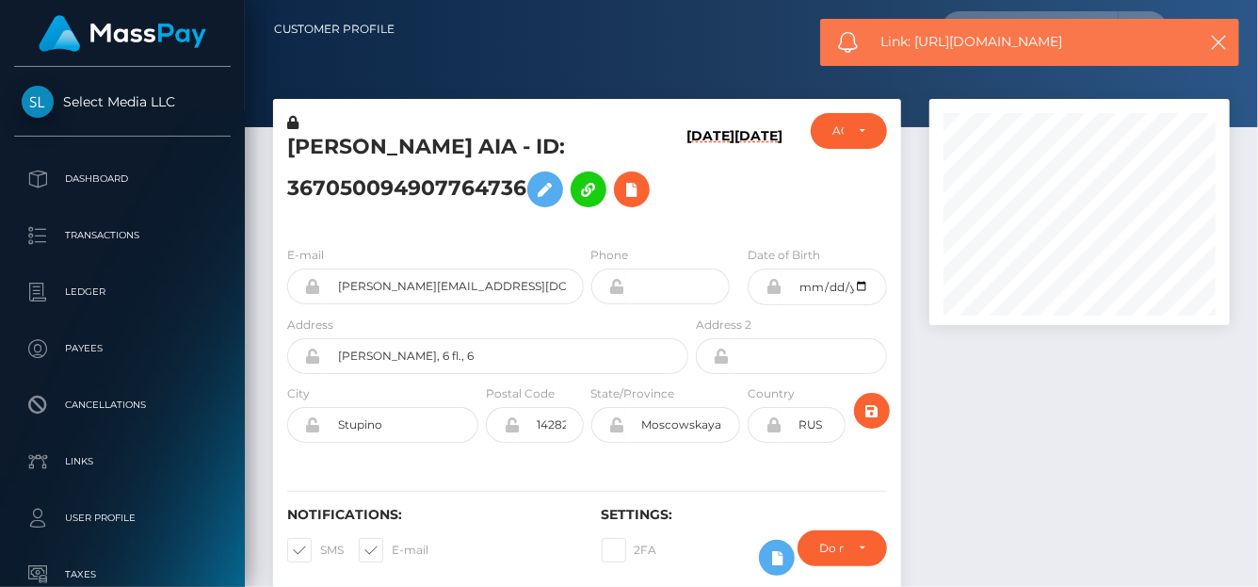
drag, startPoint x: 1094, startPoint y: 42, endPoint x: 915, endPoint y: 39, distance: 179.0
click at [917, 39] on span "Link: https://l.maspay.io/Kk8yF" at bounding box center [1032, 42] width 302 height 20
copy span "https://l.maspay.io/Kk8yF"
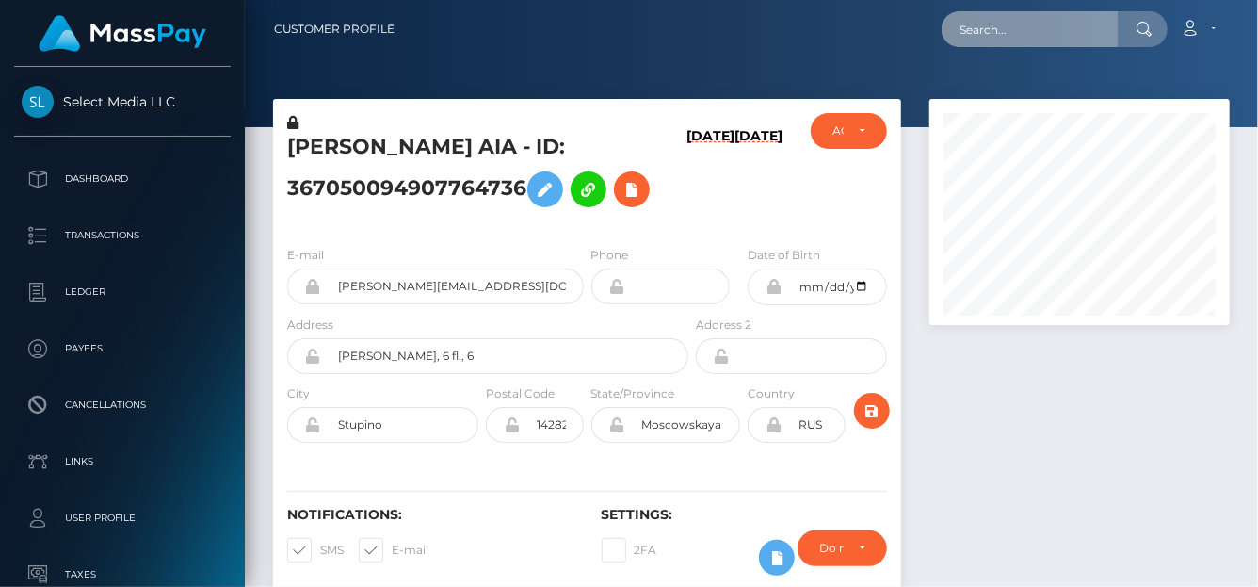
click at [981, 35] on input "text" at bounding box center [1030, 29] width 177 height 36
paste input "286159365734408192"
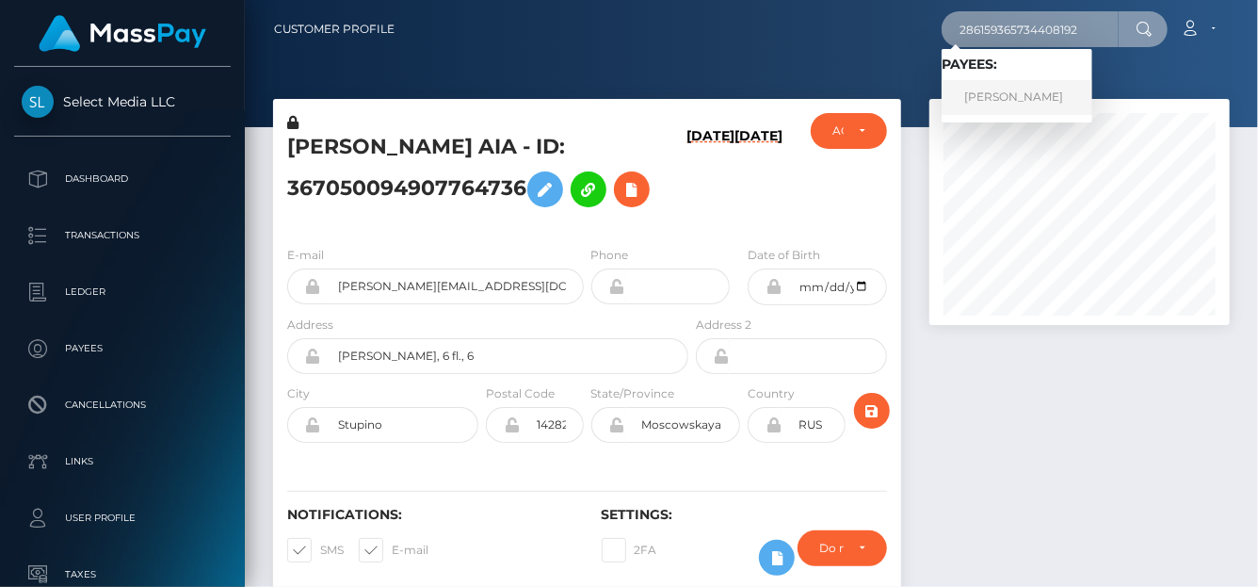
type input "286159365734408192"
click at [990, 105] on link "Iuliia Alekseevna Pospelova" at bounding box center [1017, 97] width 151 height 35
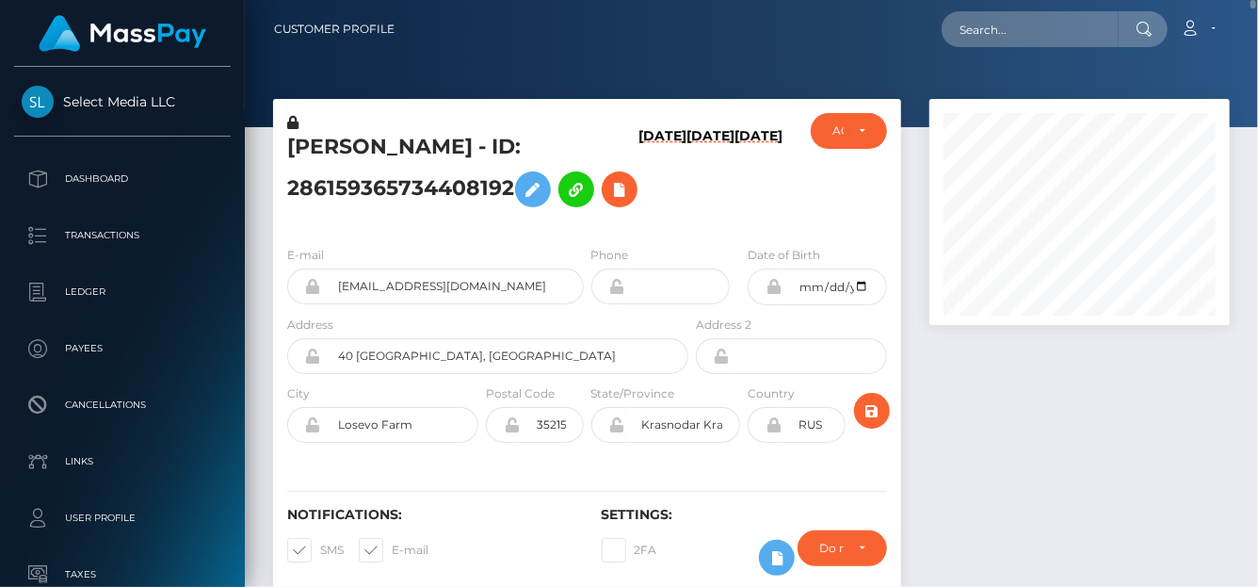
click at [638, 193] on h6 "[DATE]" at bounding box center [662, 175] width 48 height 95
click at [638, 199] on h6 "09/21/25" at bounding box center [662, 175] width 48 height 95
click at [638, 193] on h6 "09/21/25" at bounding box center [662, 175] width 48 height 95
click at [638, 194] on h6 "09/21/25" at bounding box center [662, 175] width 48 height 95
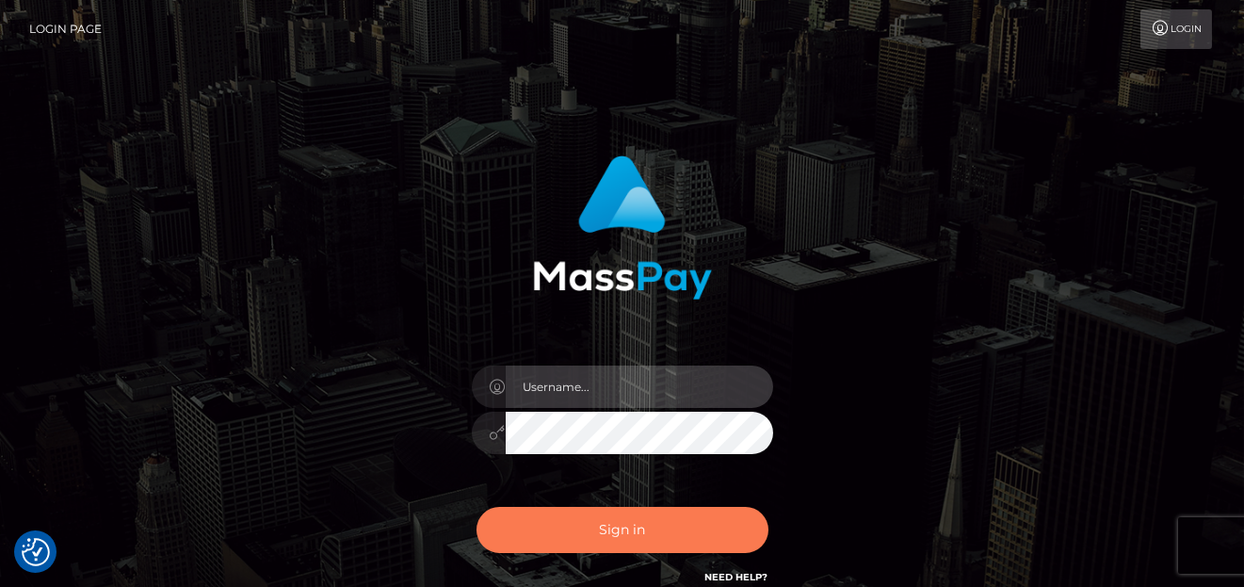
type input "[PERSON_NAME]"
click at [630, 517] on button "Sign in" at bounding box center [622, 530] width 292 height 46
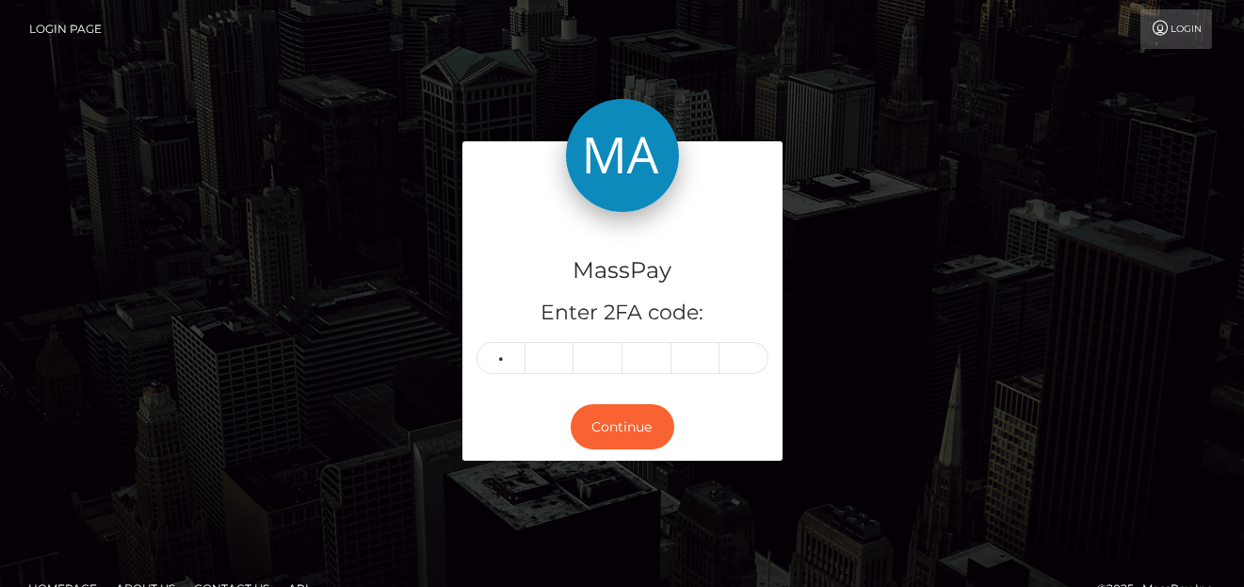
type input "9"
type input "3"
type input "2"
type input "3"
type input "6"
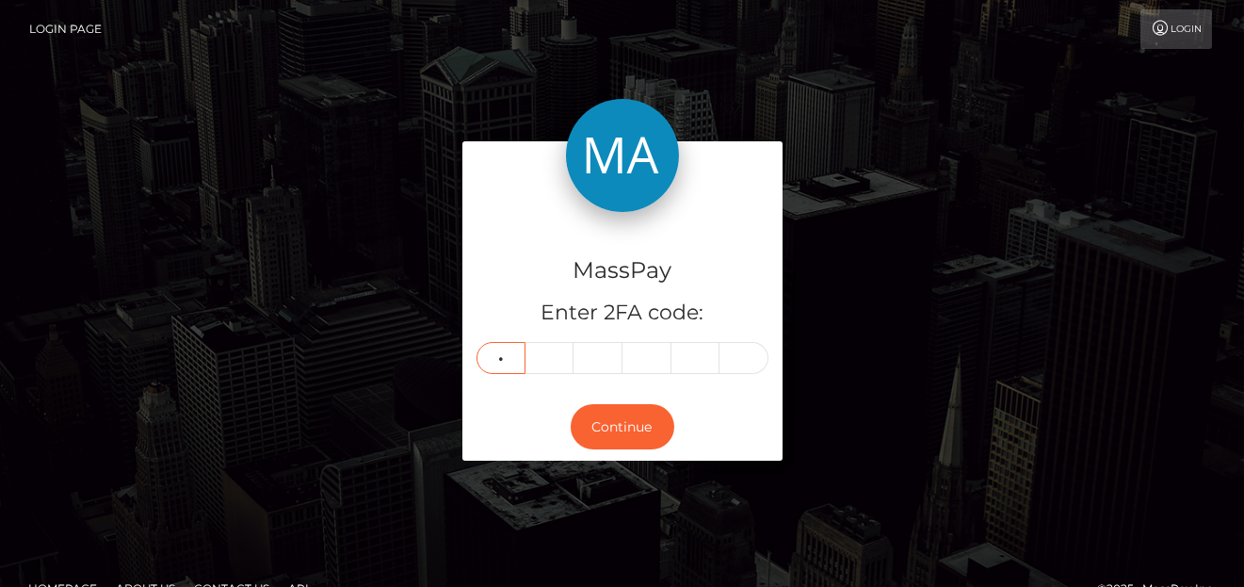
type input "6"
type input "5"
type input "6"
type input "5"
type input "1"
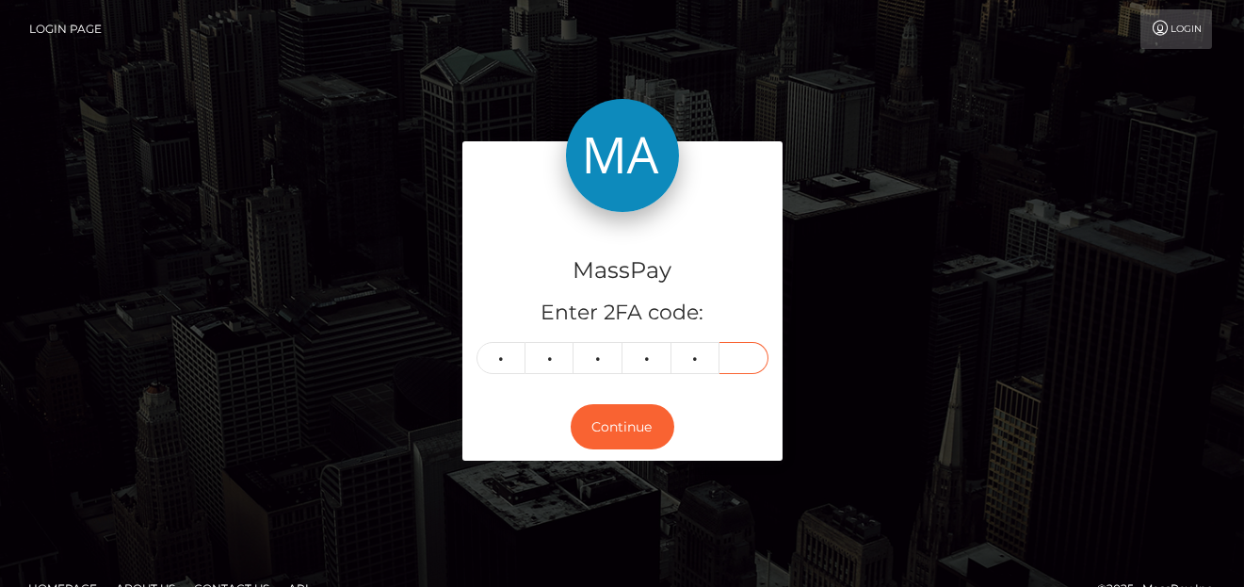
type input "2"
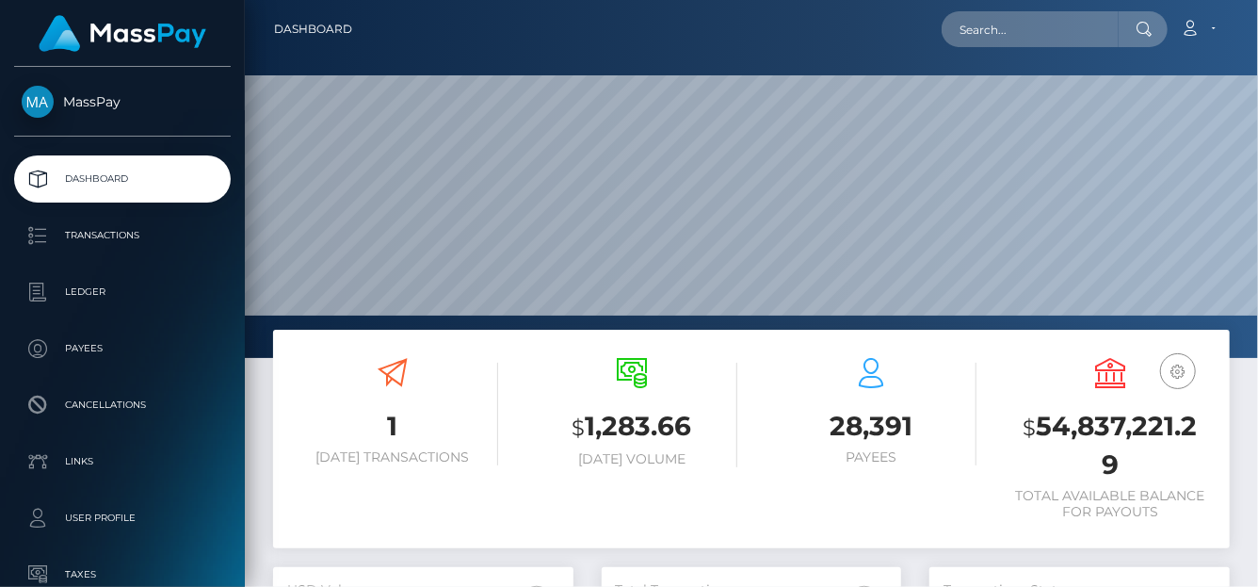
scroll to position [333, 300]
click at [999, 28] on input "text" at bounding box center [1030, 29] width 177 height 36
paste input "439449644863332352"
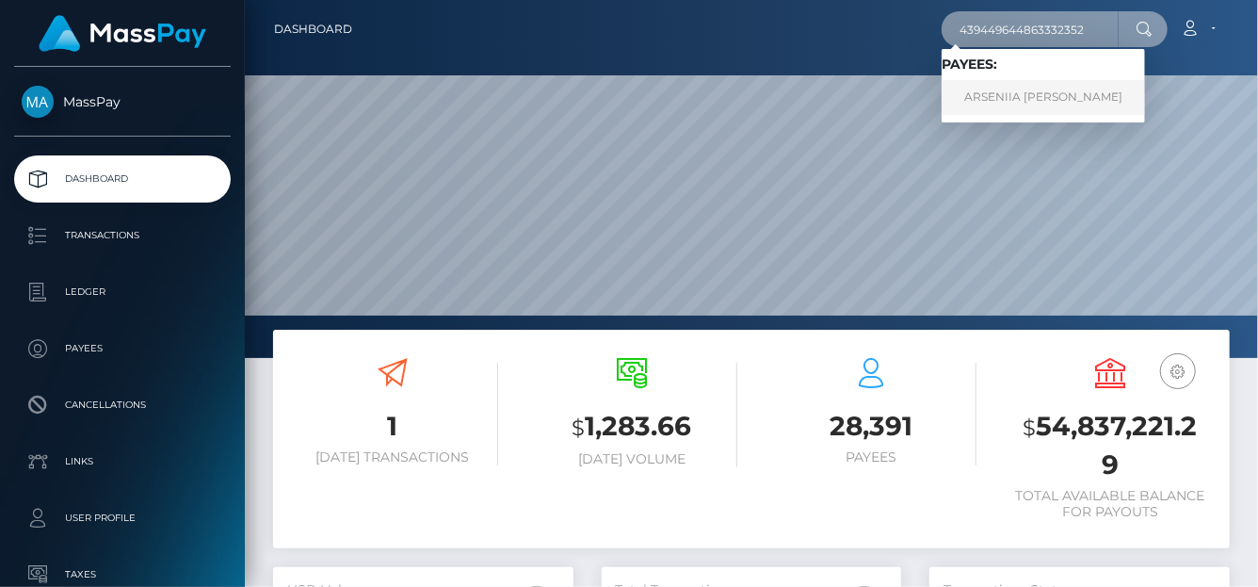
type input "439449644863332352"
click at [996, 93] on link "ARSENIIA [PERSON_NAME]" at bounding box center [1043, 97] width 203 height 35
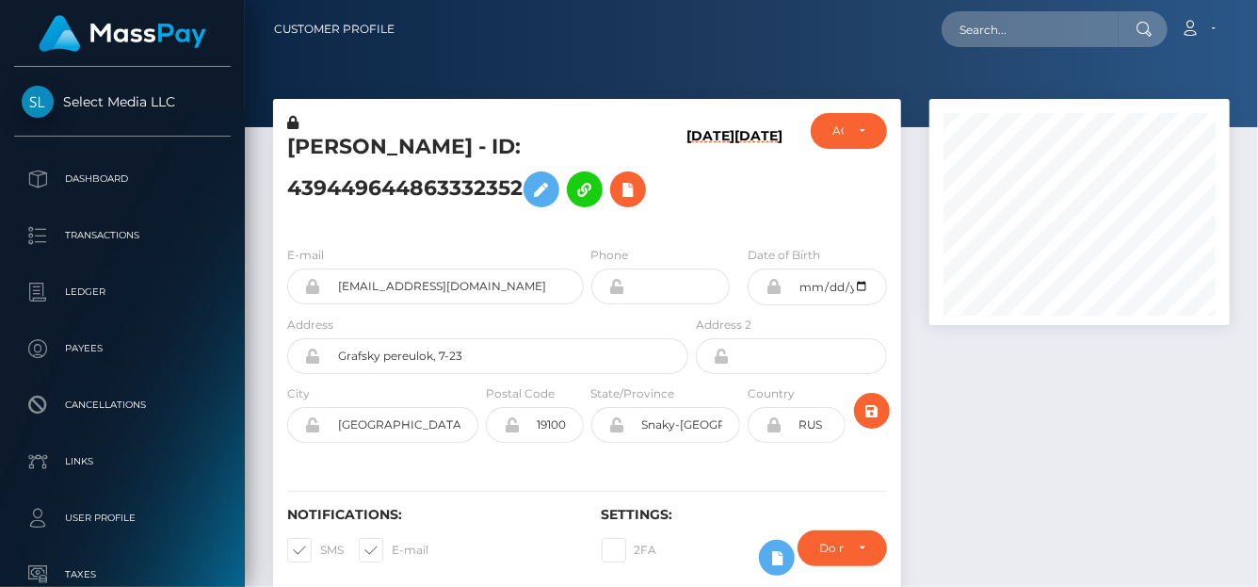
scroll to position [226, 300]
click at [631, 185] on icon at bounding box center [628, 190] width 23 height 24
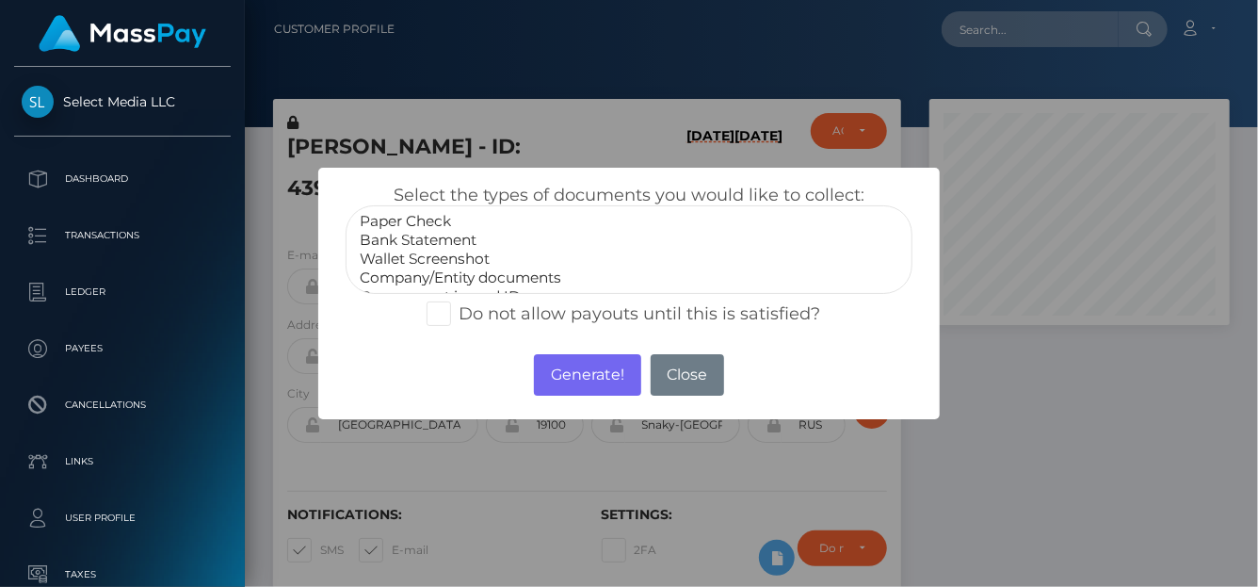
select select "Bank Statement"
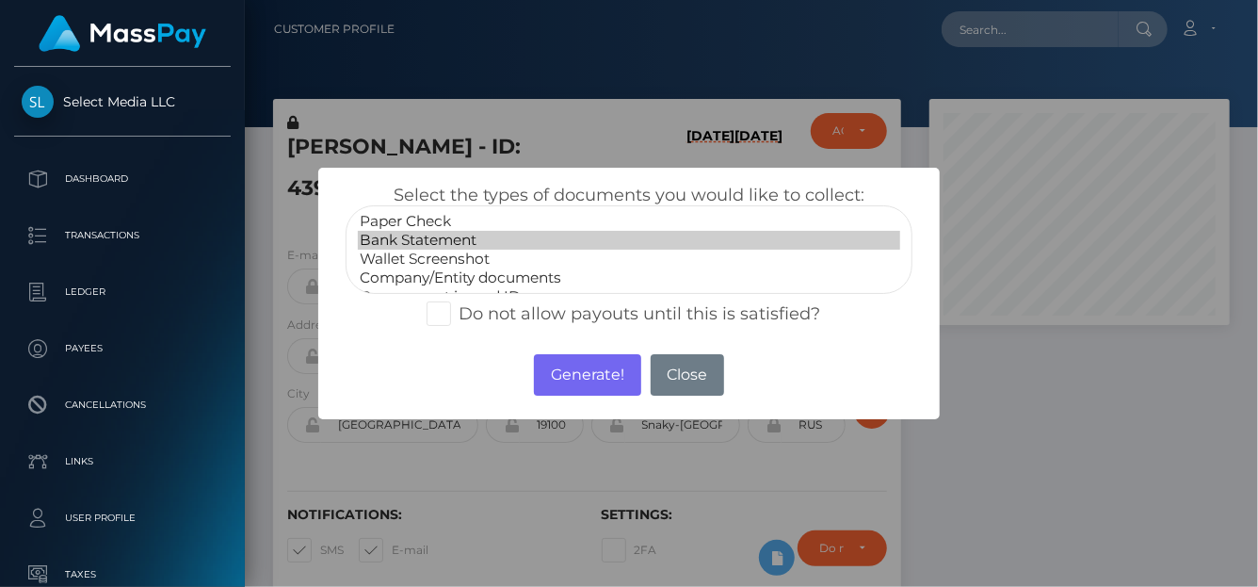
click at [445, 234] on option "Bank Statement" at bounding box center [629, 240] width 542 height 19
click at [602, 376] on button "Generate!" at bounding box center [587, 374] width 106 height 41
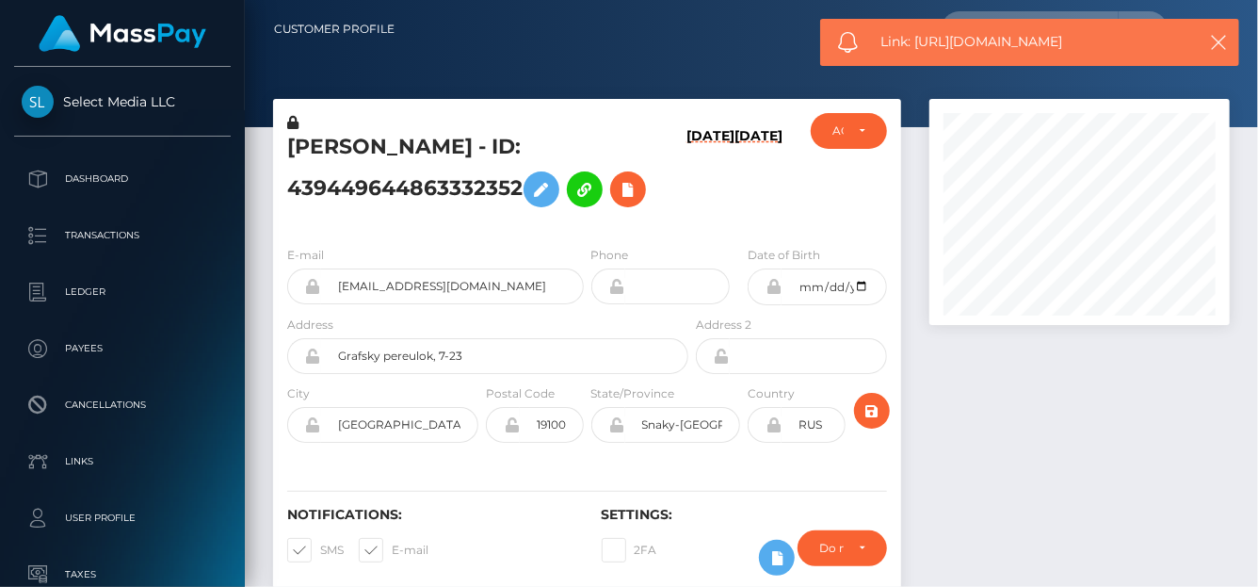
drag, startPoint x: 1105, startPoint y: 40, endPoint x: 918, endPoint y: 39, distance: 186.5
click at [918, 39] on span "Link: https://l.maspay.io/Dk8i1" at bounding box center [1032, 42] width 302 height 20
copy span "https://l.maspay.io/Dk8i1"
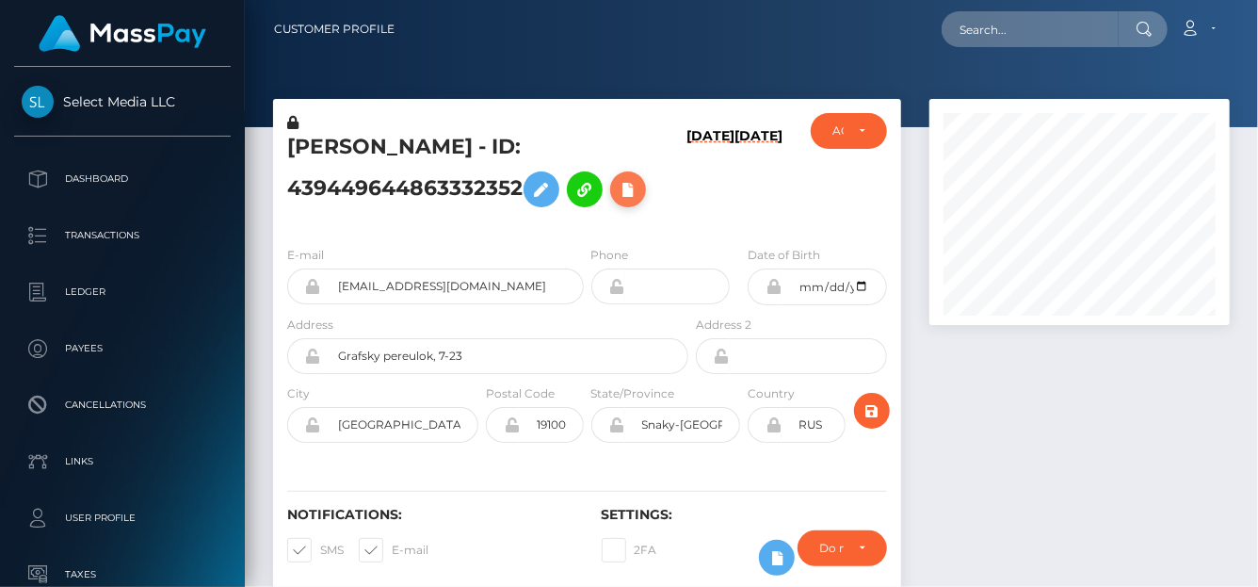
click at [622, 186] on icon at bounding box center [628, 190] width 23 height 24
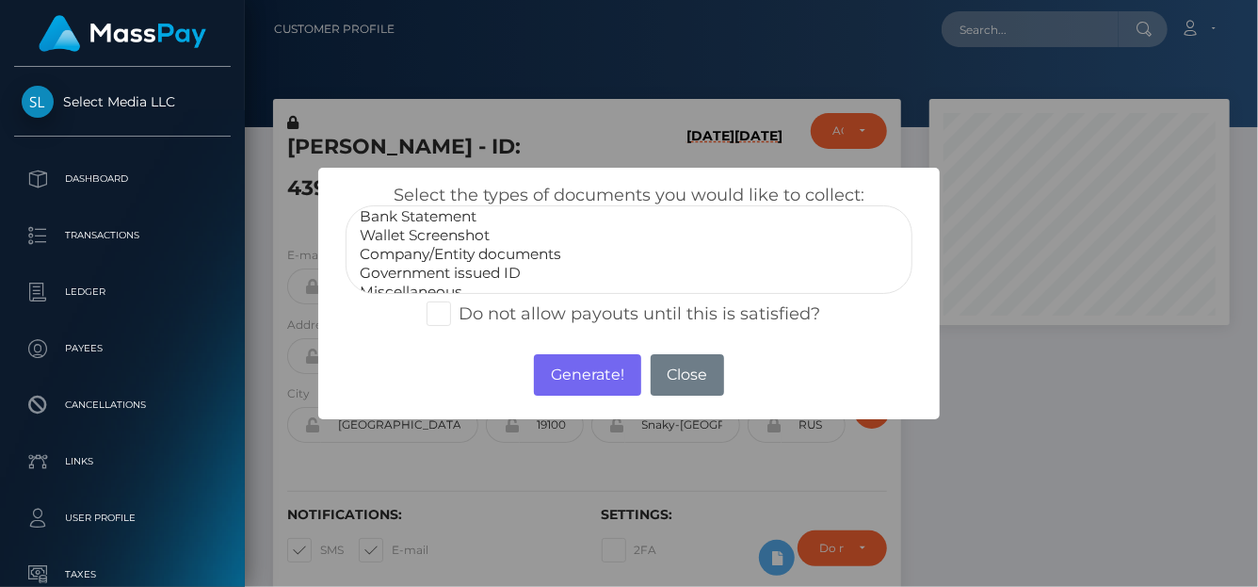
scroll to position [37, 0]
select select "Government issued ID"
click at [450, 251] on option "Government issued ID" at bounding box center [629, 259] width 542 height 19
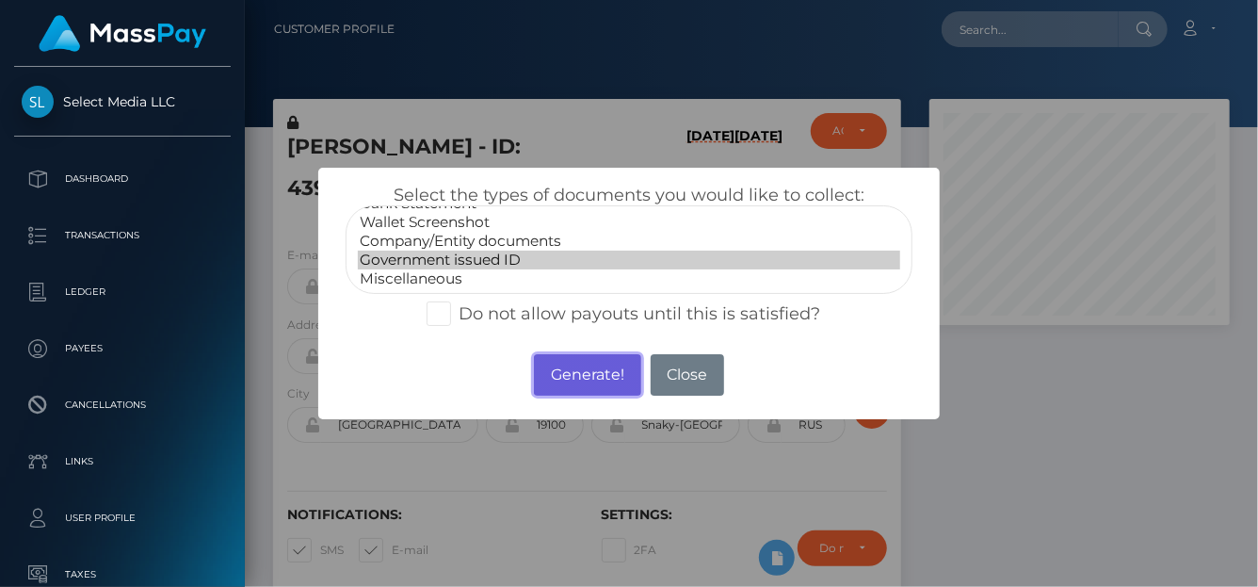
click at [600, 370] on button "Generate!" at bounding box center [587, 374] width 106 height 41
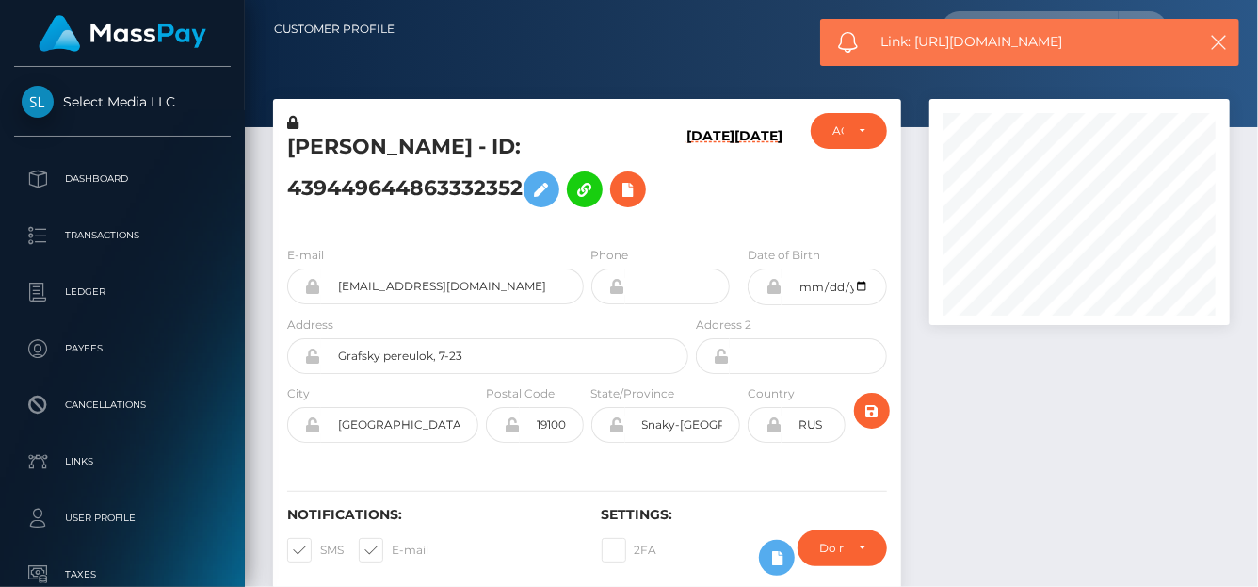
drag, startPoint x: 1093, startPoint y: 49, endPoint x: 917, endPoint y: 45, distance: 176.1
click at [917, 45] on span "Link: https://l.maspay.io/Uk8oC" at bounding box center [1032, 42] width 302 height 20
copy span "https://l.maspay.io/Uk8oC"
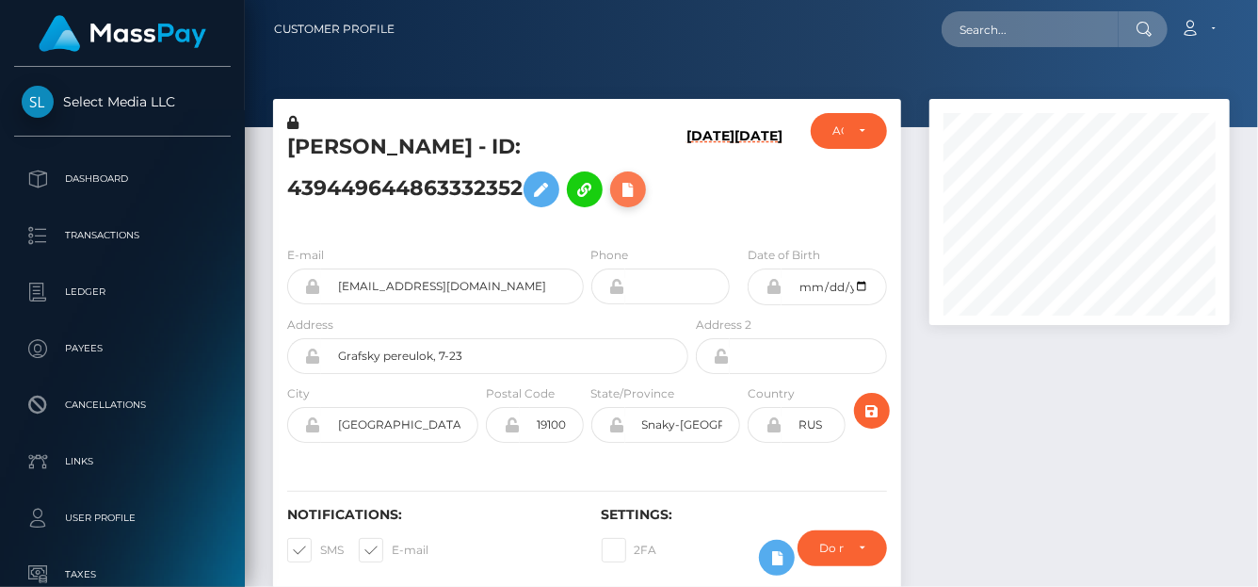
click at [630, 191] on icon at bounding box center [628, 190] width 23 height 24
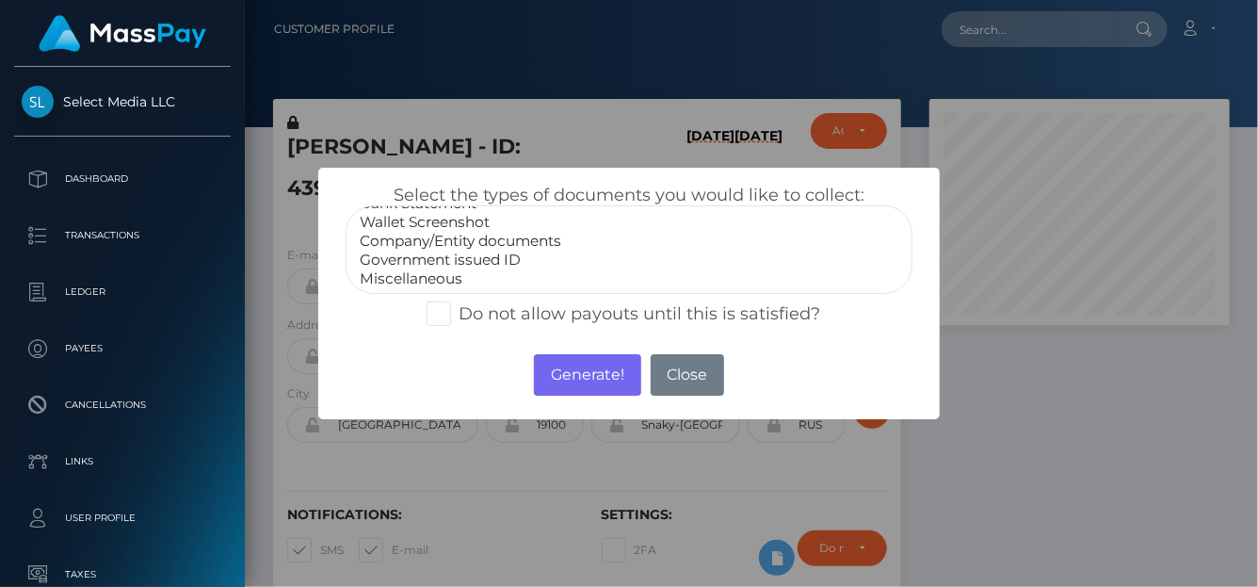
select select "Miscellaneous"
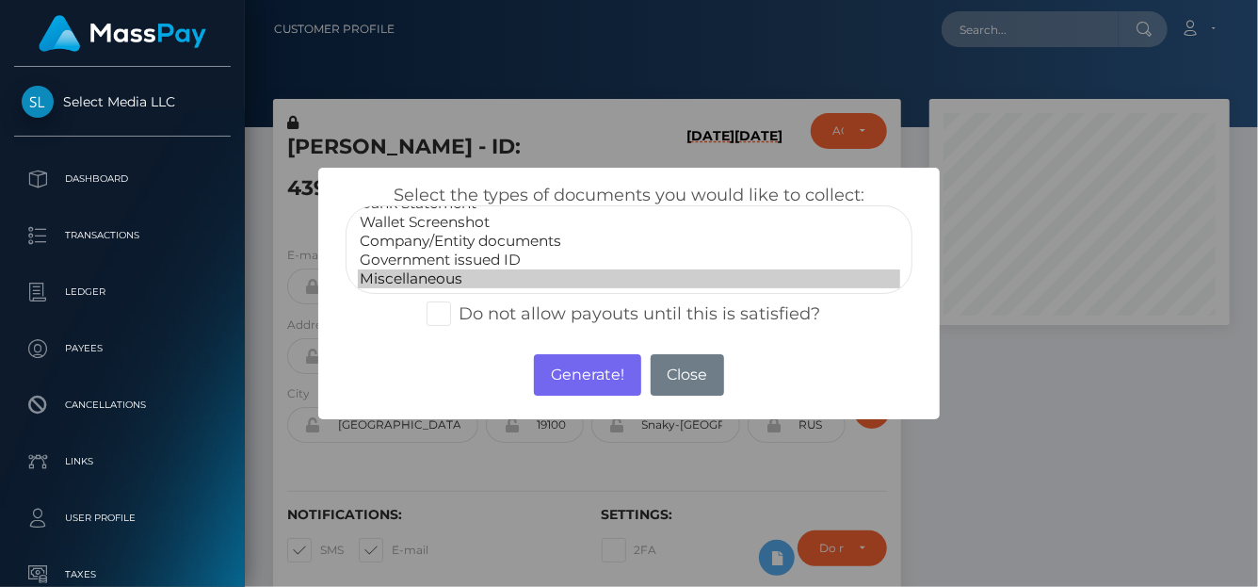
click at [445, 285] on option "Miscellaneous" at bounding box center [629, 278] width 542 height 19
drag, startPoint x: 570, startPoint y: 379, endPoint x: 542, endPoint y: 370, distance: 28.9
click at [570, 379] on button "Generate!" at bounding box center [587, 374] width 106 height 41
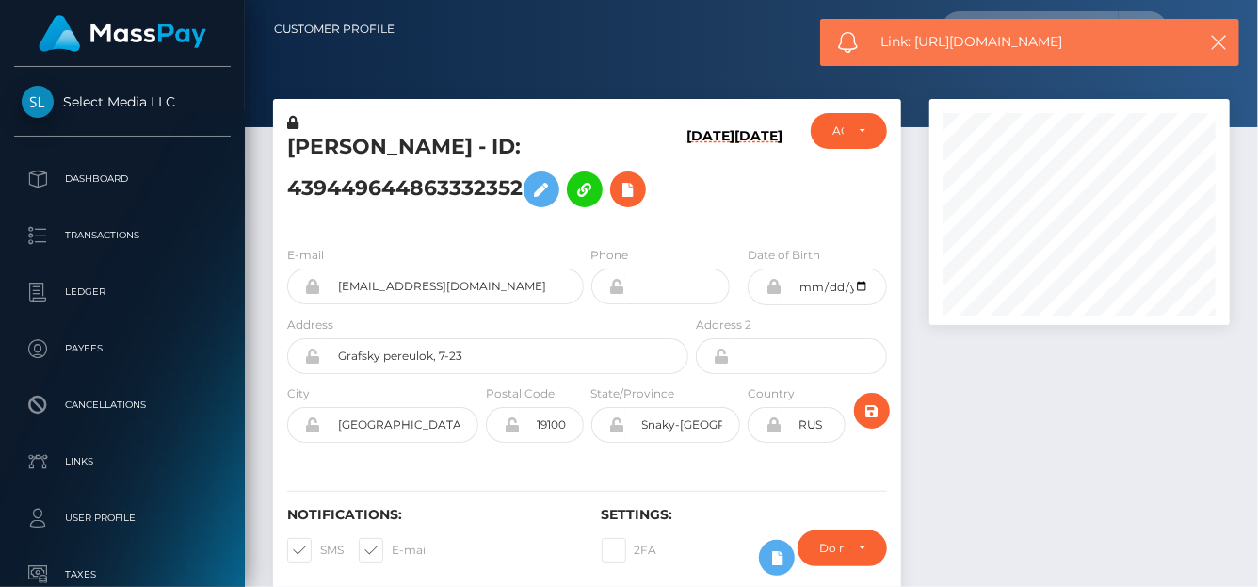
drag, startPoint x: 1086, startPoint y: 41, endPoint x: 916, endPoint y: 51, distance: 169.8
click at [916, 51] on span "Link: https://l.maspay.io/6k8pt" at bounding box center [1032, 42] width 302 height 20
copy span "https://l.maspay.io/6k8pt"
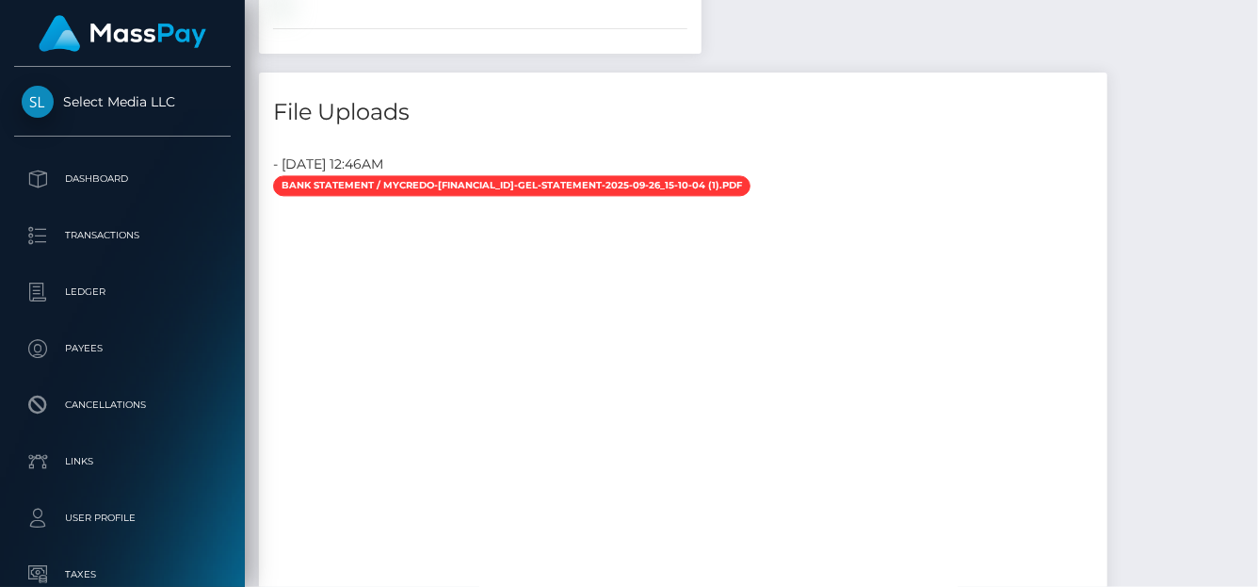
scroll to position [1698, 0]
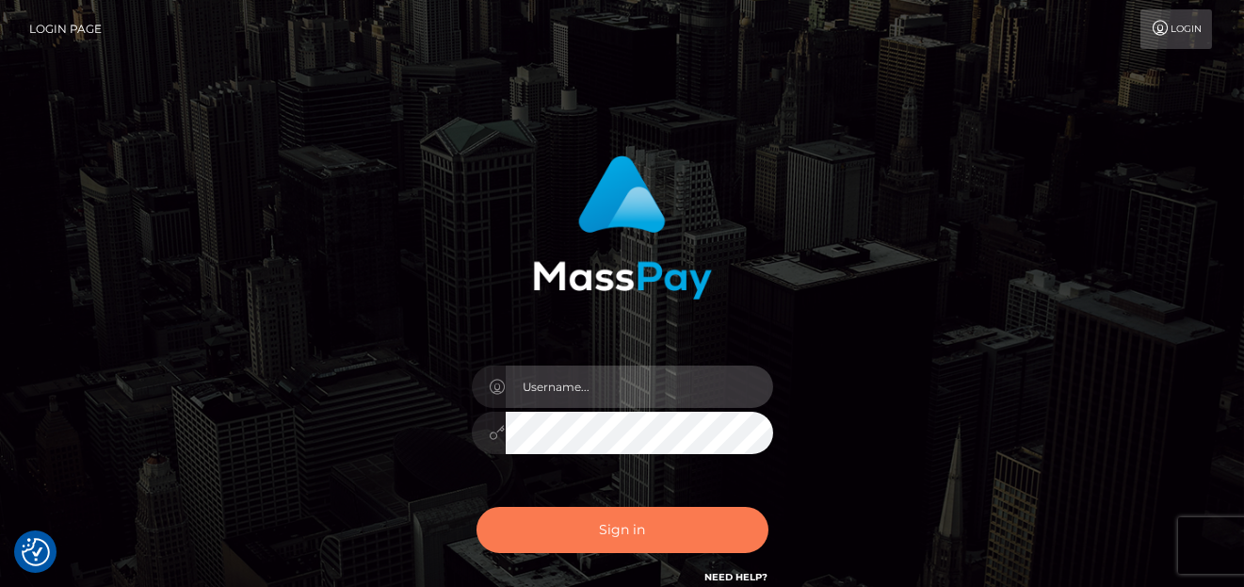
type input "[PERSON_NAME]"
drag, startPoint x: 592, startPoint y: 551, endPoint x: 594, endPoint y: 521, distance: 30.2
click at [594, 535] on button "Sign in" at bounding box center [622, 530] width 292 height 46
type input "[PERSON_NAME]"
click at [650, 528] on button "Sign in" at bounding box center [622, 530] width 292 height 46
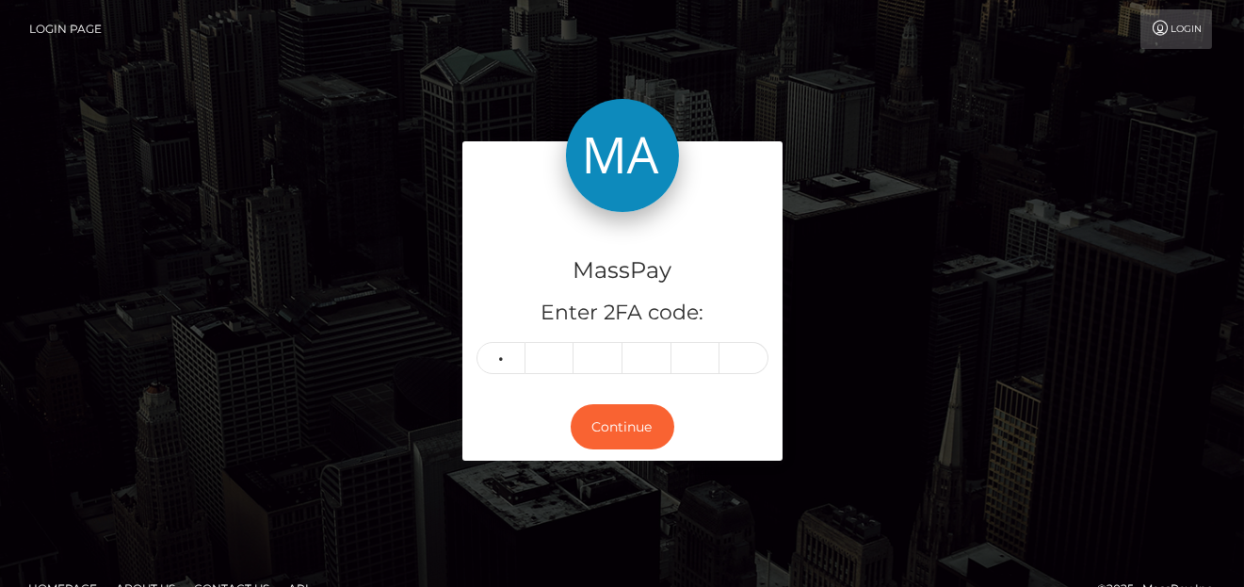
type input "8"
type input "7"
type input "0"
type input "1"
type input "7"
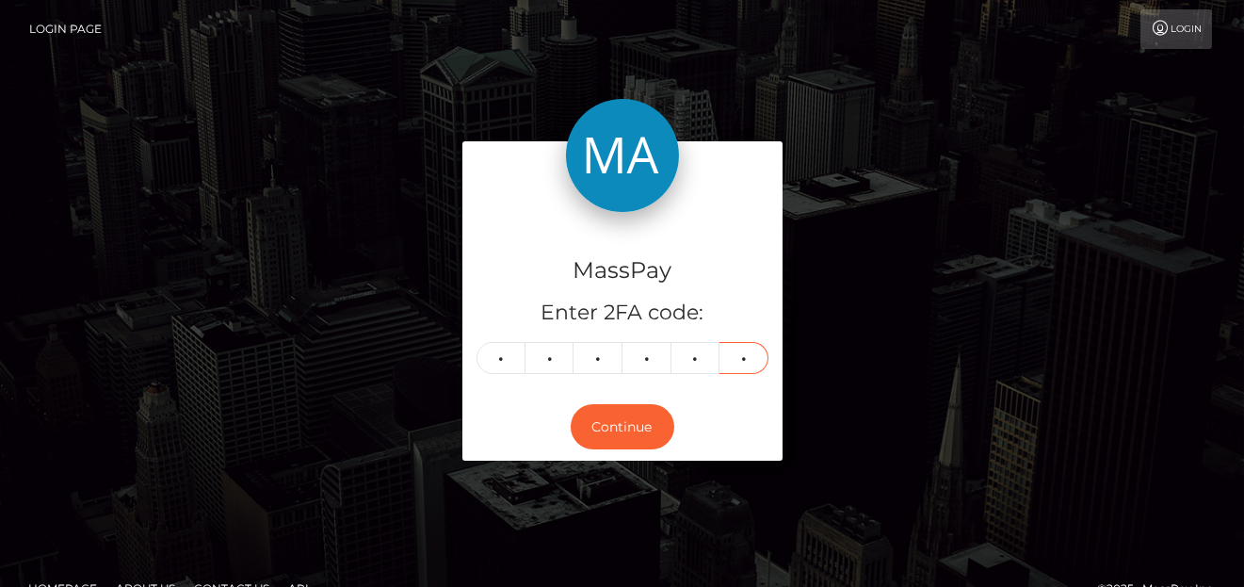
type input "2"
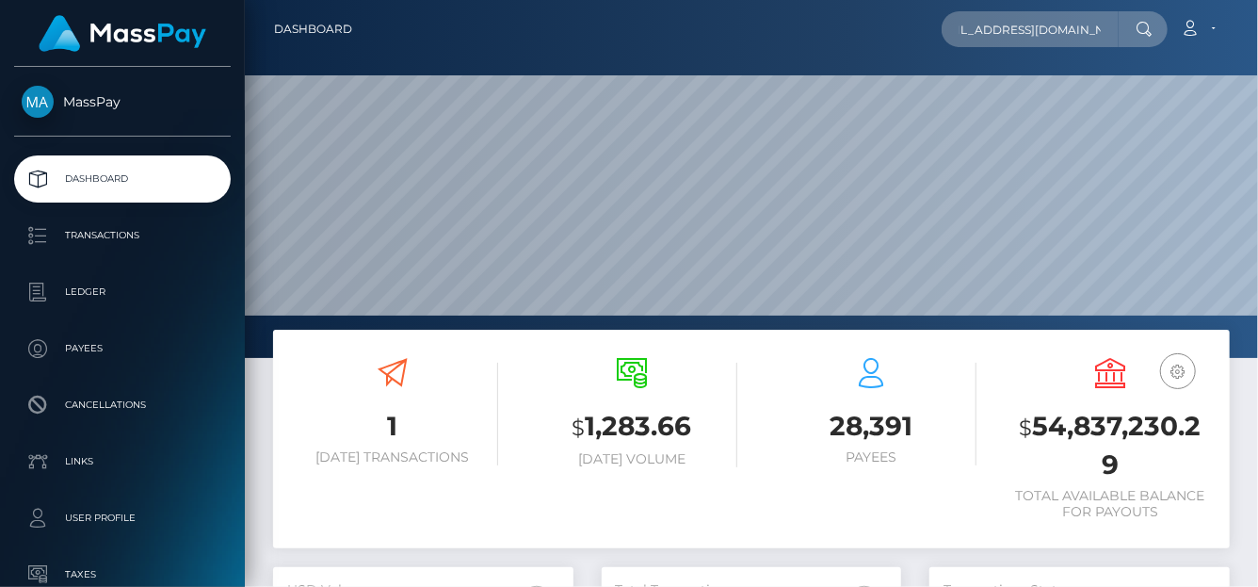
scroll to position [333, 300]
type input "[EMAIL_ADDRESS][DOMAIN_NAME]"
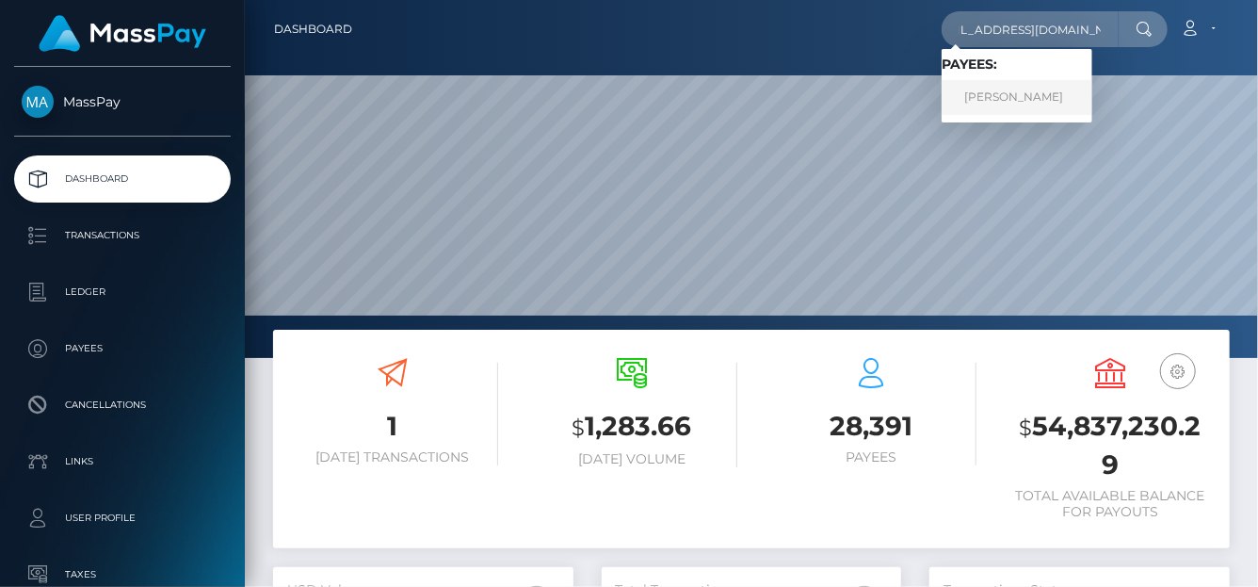
scroll to position [0, 0]
click at [985, 105] on link "[PERSON_NAME]" at bounding box center [1017, 97] width 151 height 35
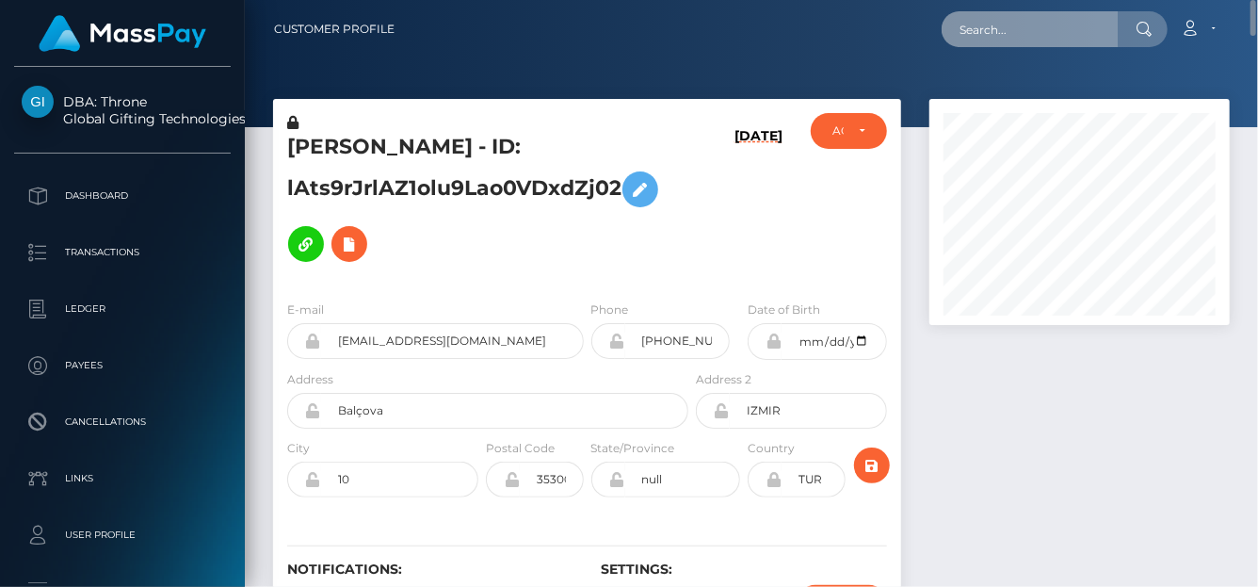
click at [966, 32] on input "text" at bounding box center [1030, 29] width 177 height 36
paste input "[EMAIL_ADDRESS][DOMAIN_NAME]"
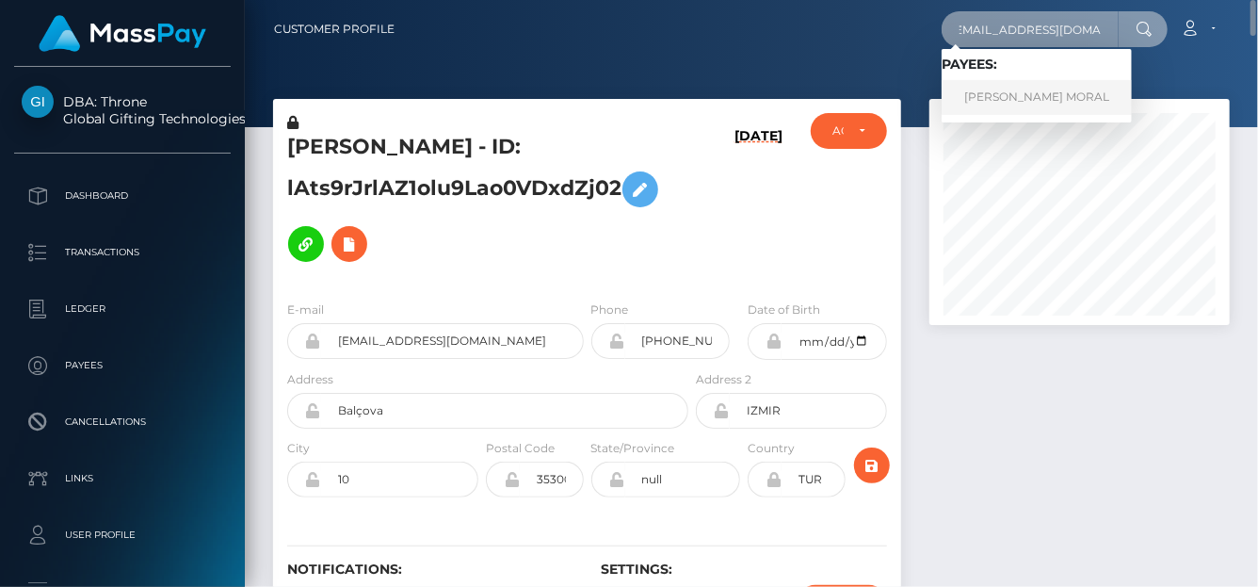
type input "[EMAIL_ADDRESS][DOMAIN_NAME]"
click at [984, 99] on link "[PERSON_NAME] MORAL" at bounding box center [1037, 97] width 190 height 35
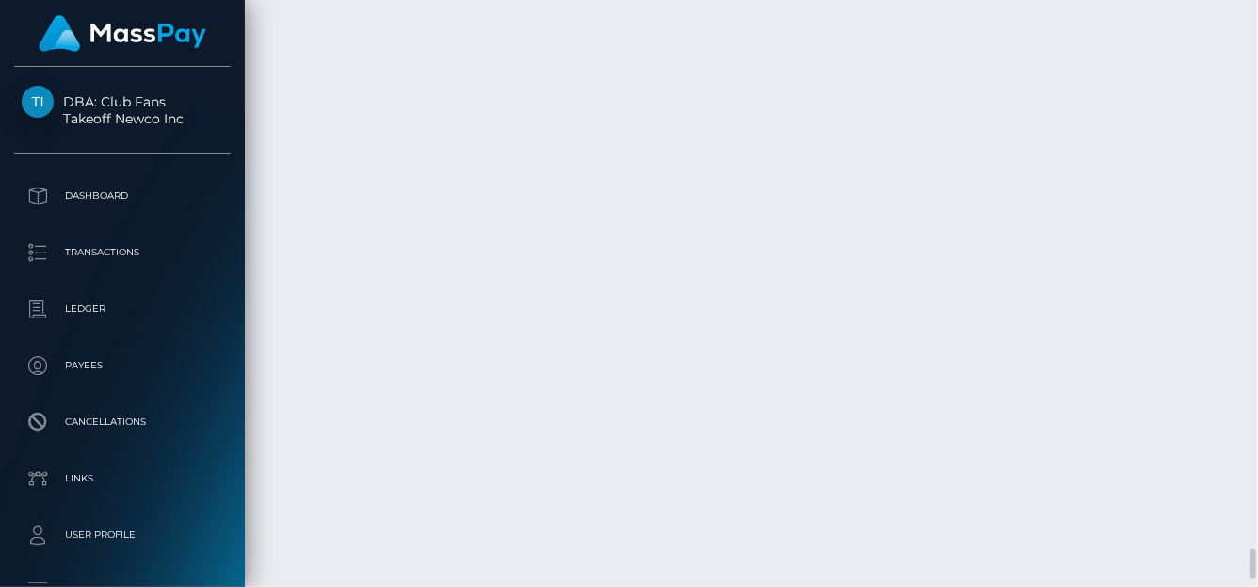
scroll to position [226, 300]
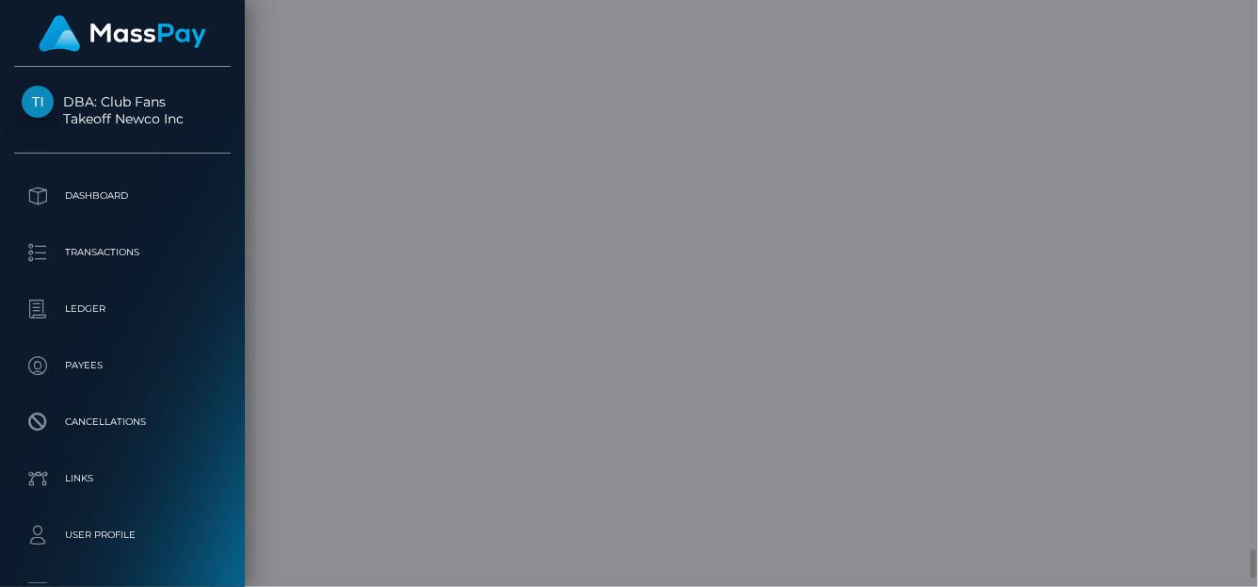
scroll to position [0, 0]
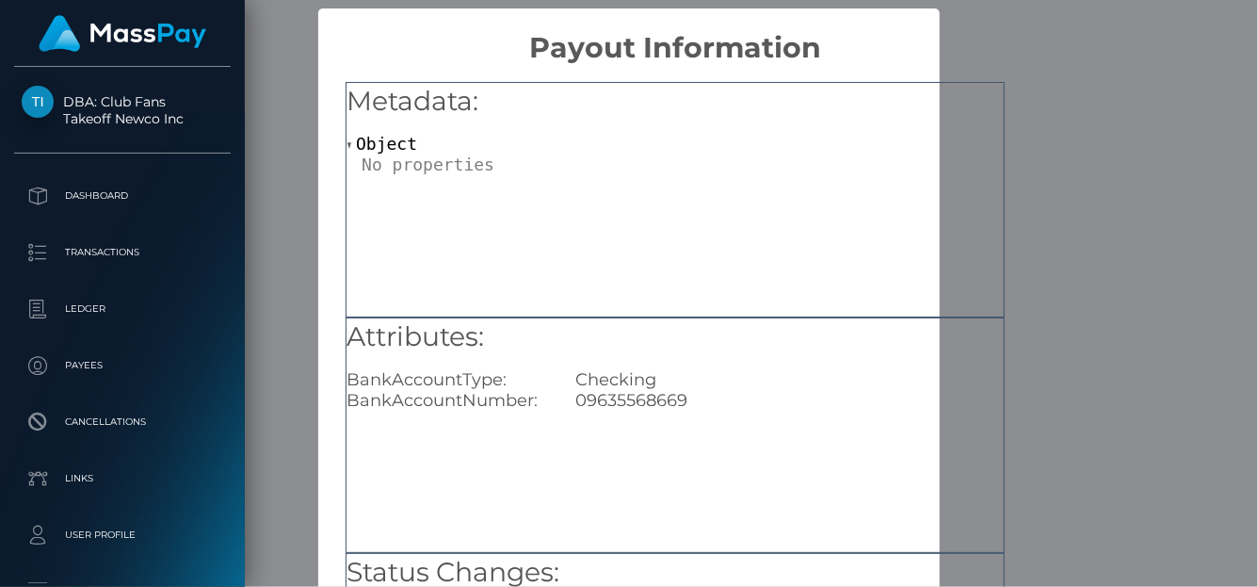
click at [682, 394] on div "09635568669" at bounding box center [789, 400] width 457 height 21
click at [1190, 91] on div "× Payout Information Metadata: Object Attributes: BankAccountType: Checking Ban…" at bounding box center [629, 293] width 1258 height 587
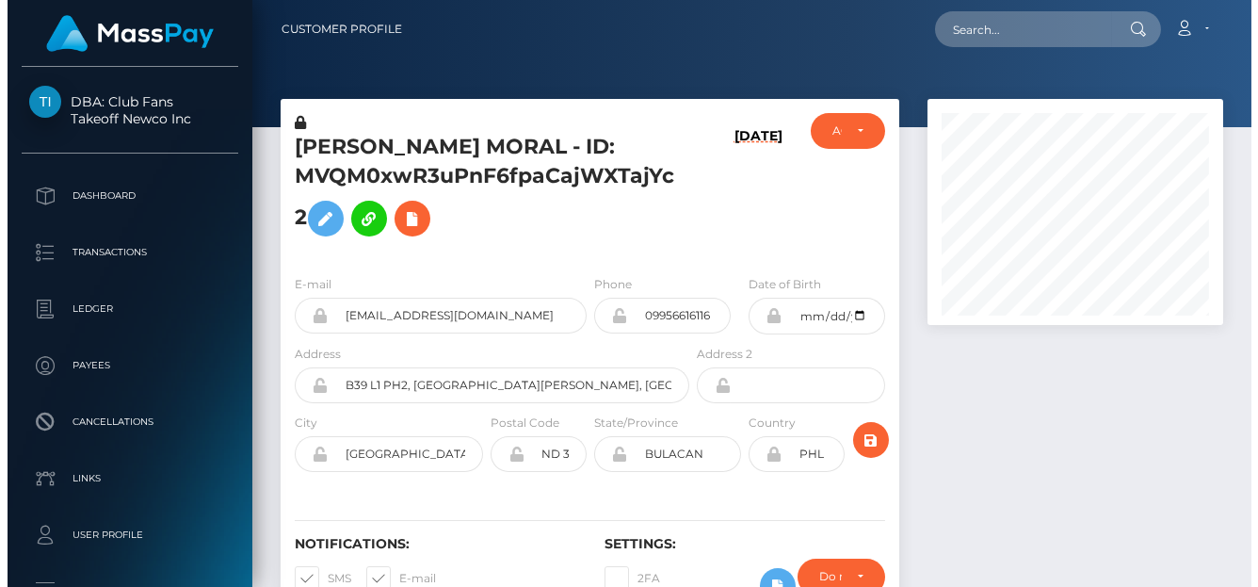
scroll to position [941445, 941375]
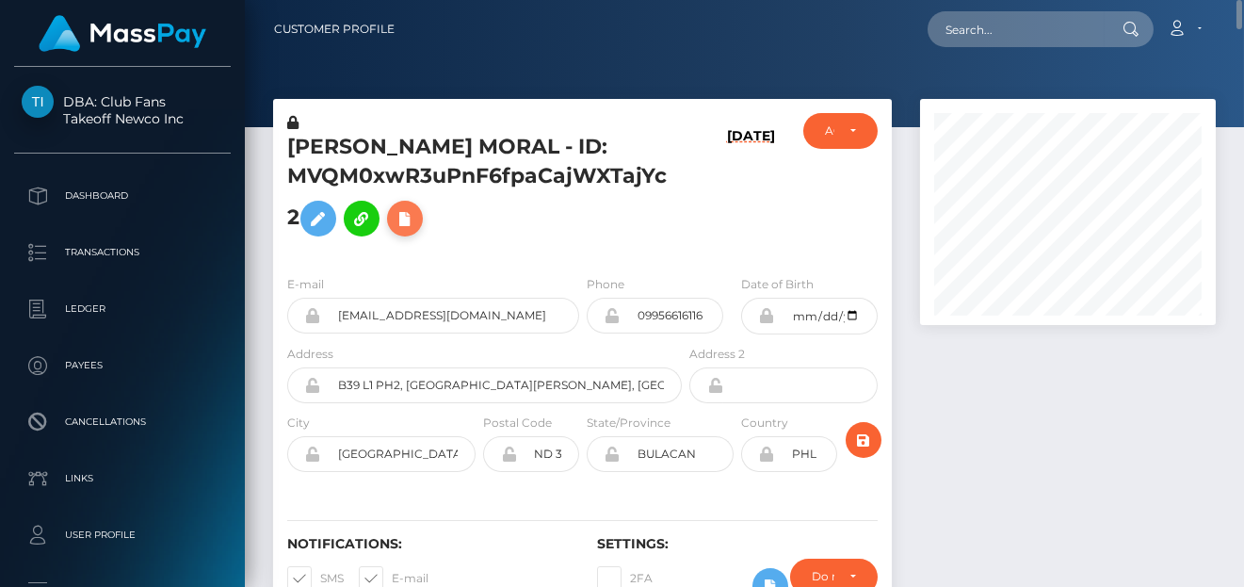
click at [416, 213] on icon at bounding box center [405, 219] width 23 height 24
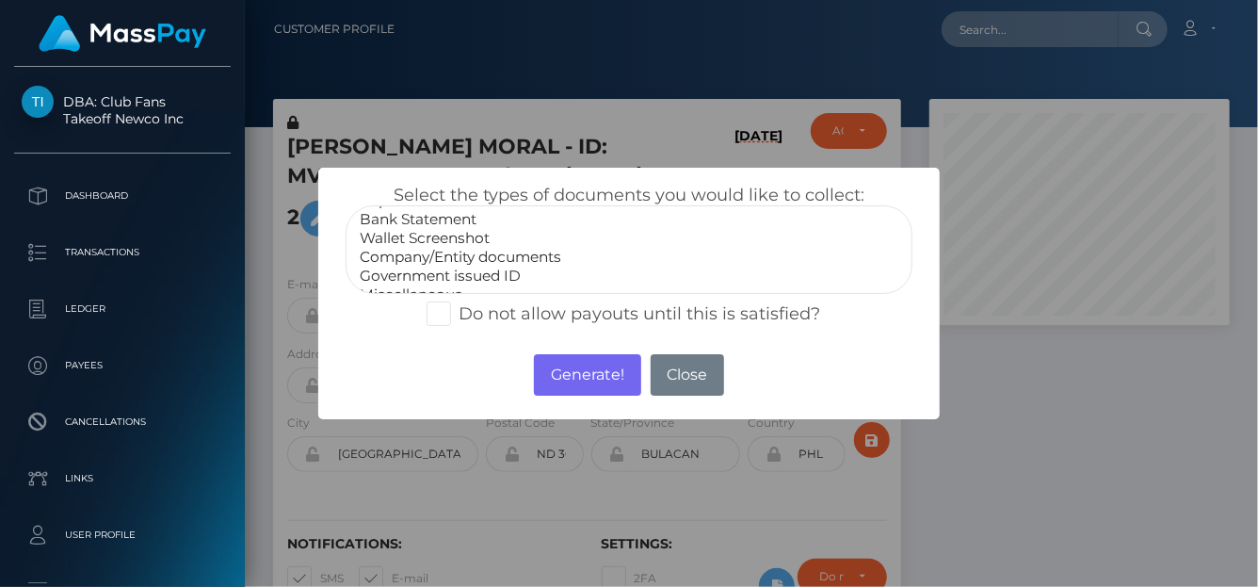
scroll to position [37, 0]
select select "Miscellaneous"
click at [409, 277] on option "Miscellaneous" at bounding box center [629, 278] width 542 height 19
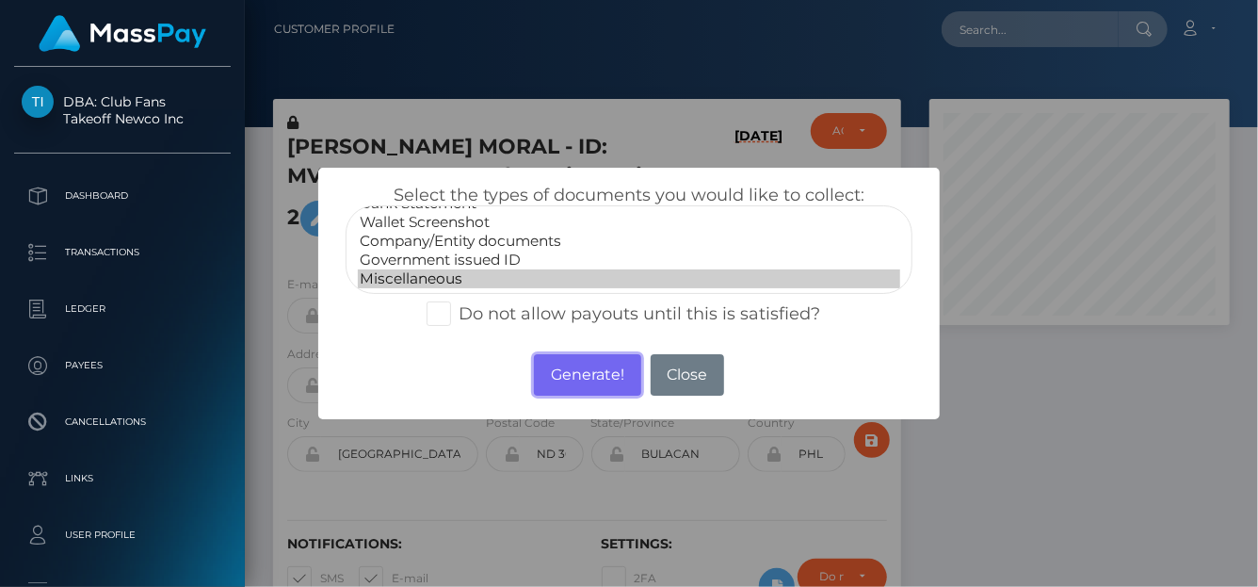
drag, startPoint x: 551, startPoint y: 390, endPoint x: 427, endPoint y: 4, distance: 405.6
click at [554, 390] on button "Generate!" at bounding box center [587, 374] width 106 height 41
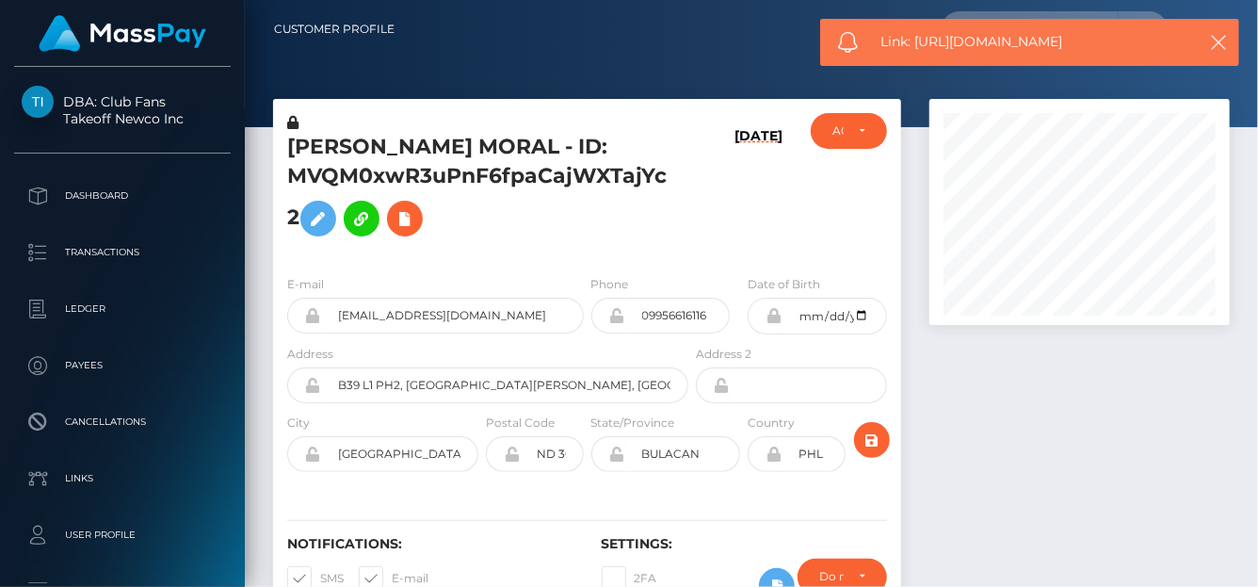
drag, startPoint x: 1088, startPoint y: 40, endPoint x: 910, endPoint y: 51, distance: 178.3
click at [910, 51] on span "Link: https://l.maspay.io/ok8cP" at bounding box center [1032, 42] width 302 height 20
copy span ": https://l.maspay.io/ok8cP"
